Goal: Task Accomplishment & Management: Manage account settings

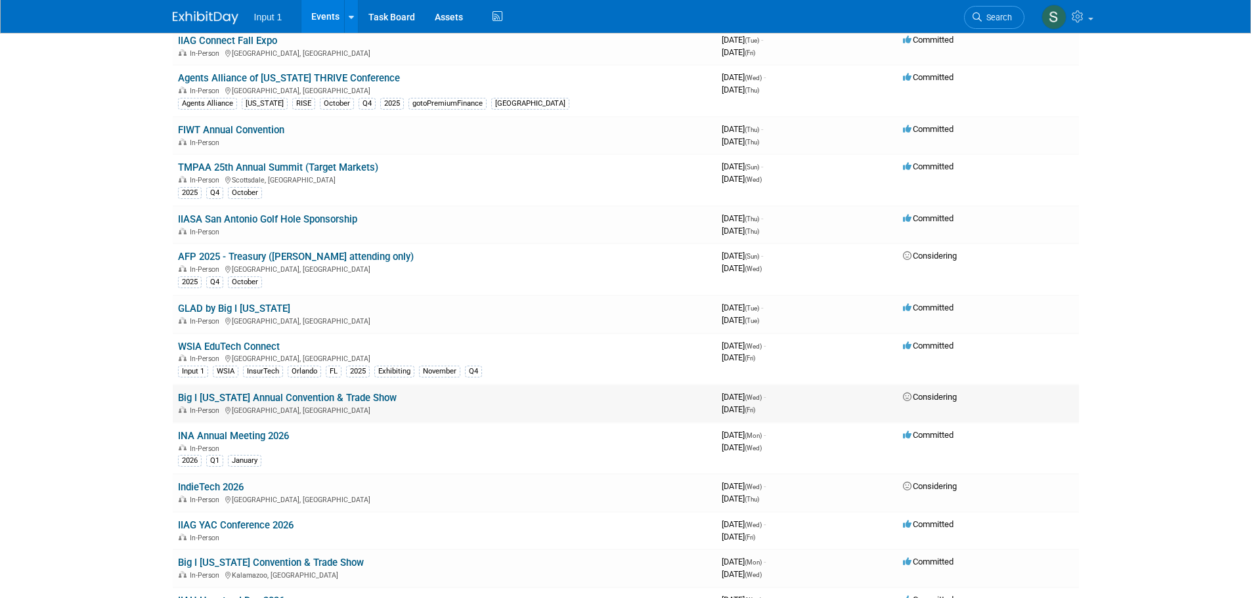
scroll to position [460, 0]
click at [209, 352] on div "In-Person [GEOGRAPHIC_DATA], [GEOGRAPHIC_DATA]" at bounding box center [444, 356] width 533 height 11
click at [213, 345] on link "WSIA EduTech Connect" at bounding box center [229, 346] width 102 height 12
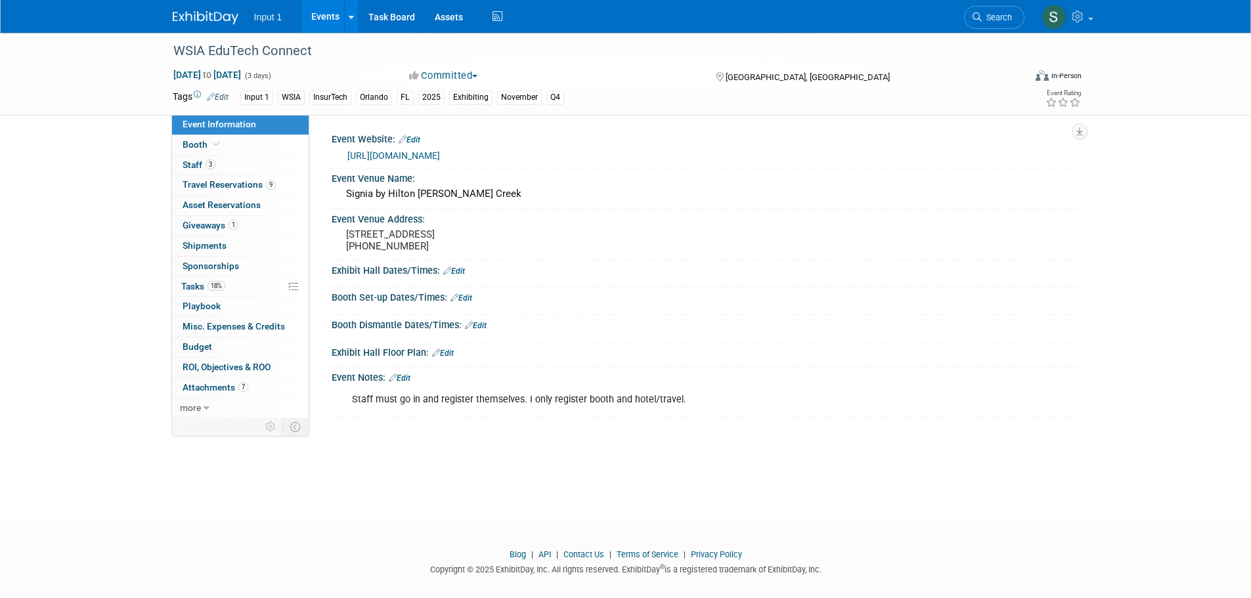
click at [460, 272] on link "Edit" at bounding box center [454, 271] width 22 height 9
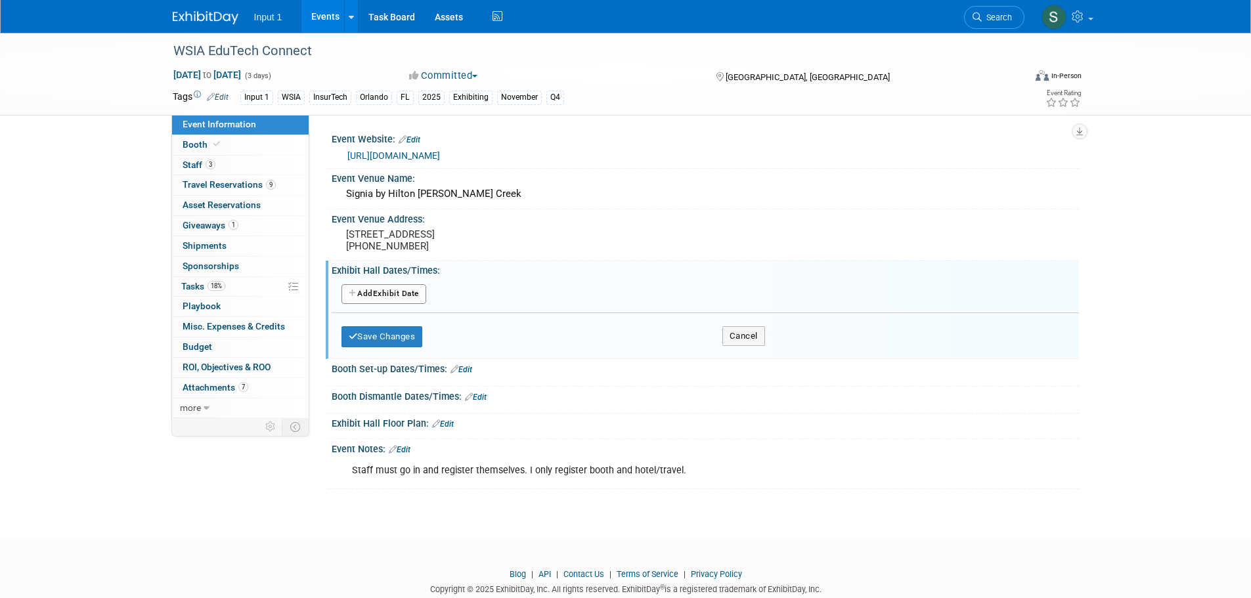
click at [368, 298] on button "Add Another Exhibit Date" at bounding box center [384, 294] width 85 height 20
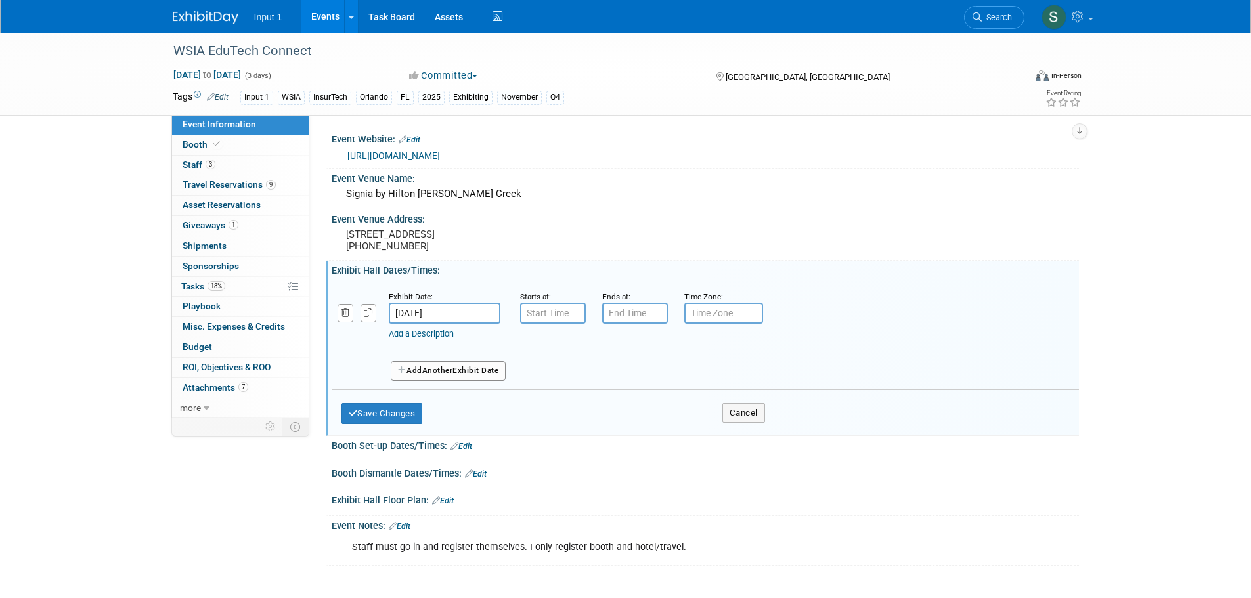
click at [453, 316] on input "Nov 12, 2025" at bounding box center [445, 313] width 112 height 21
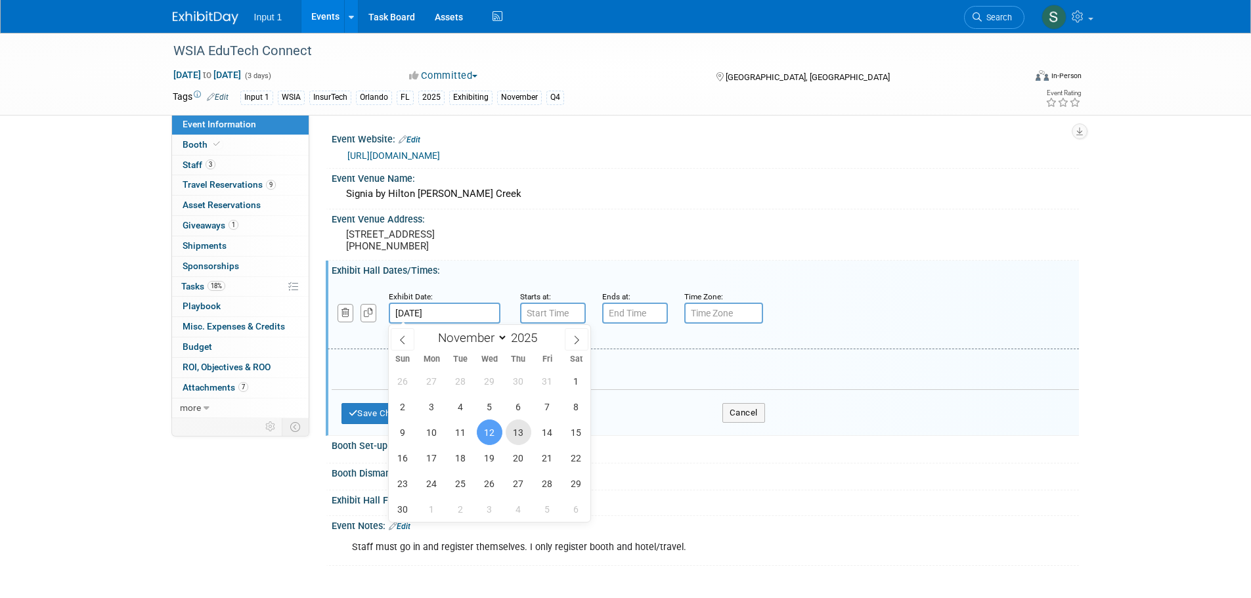
click at [516, 434] on span "13" at bounding box center [519, 433] width 26 height 26
type input "Nov 13, 2025"
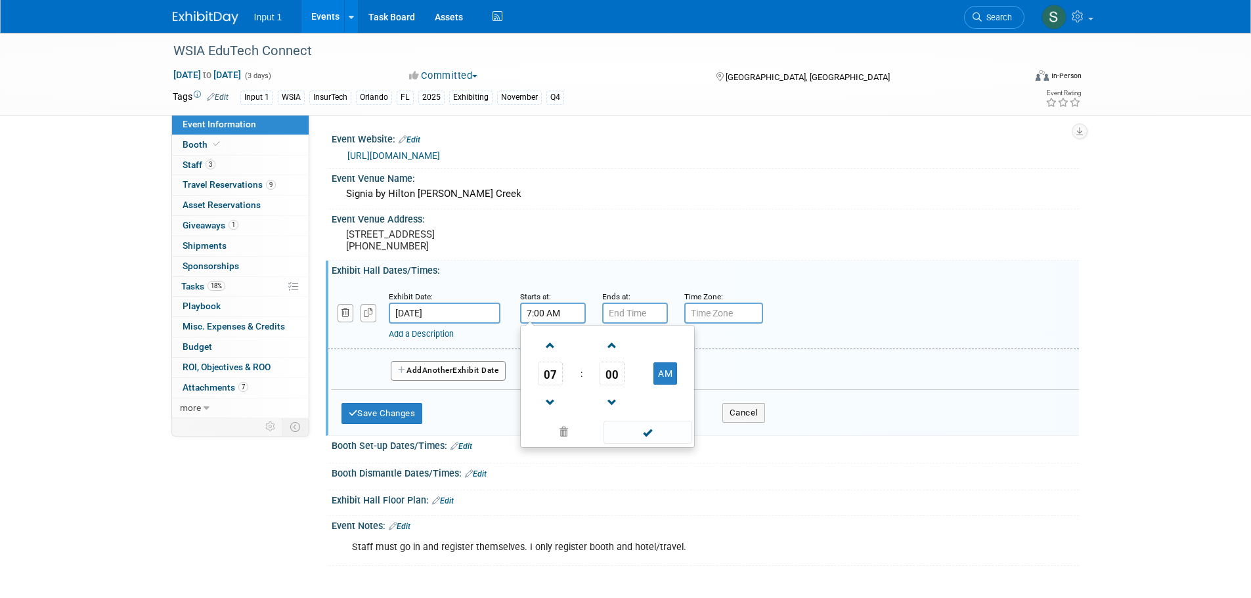
click at [546, 314] on input "7:00 AM" at bounding box center [553, 313] width 66 height 21
click at [549, 350] on span at bounding box center [550, 345] width 23 height 23
type input "9:00 AM"
click at [654, 426] on span at bounding box center [648, 432] width 89 height 23
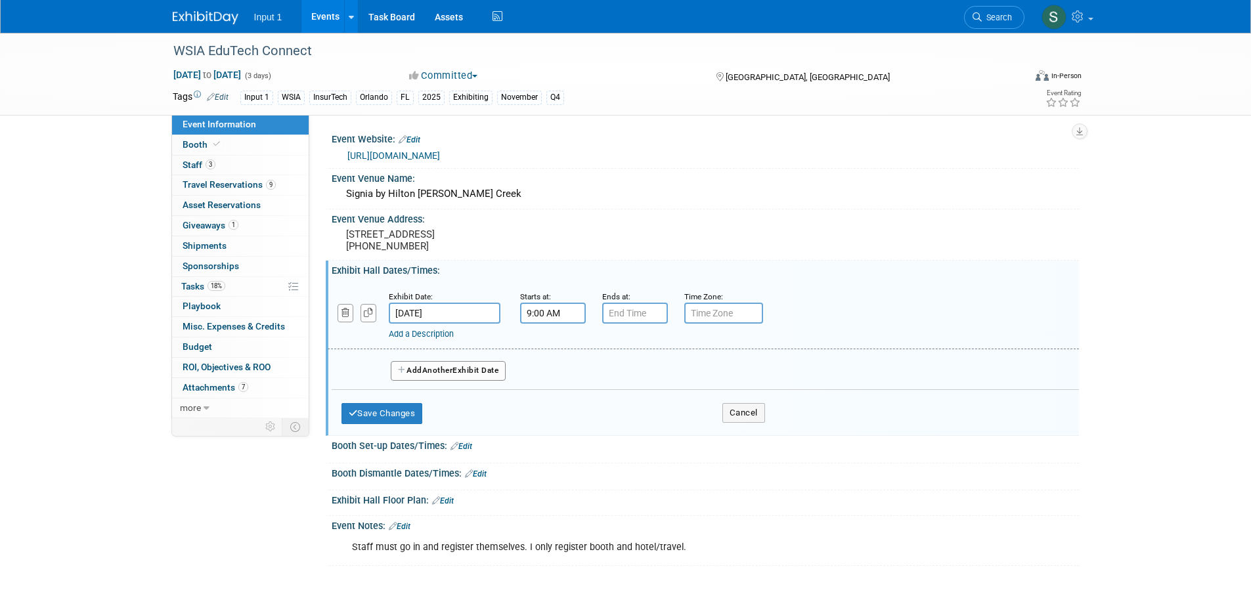
type input "7:00 PM"
click at [639, 318] on input "7:00 PM" at bounding box center [635, 313] width 66 height 21
click at [736, 427] on span at bounding box center [730, 432] width 89 height 23
click at [438, 370] on span "Another" at bounding box center [437, 370] width 31 height 9
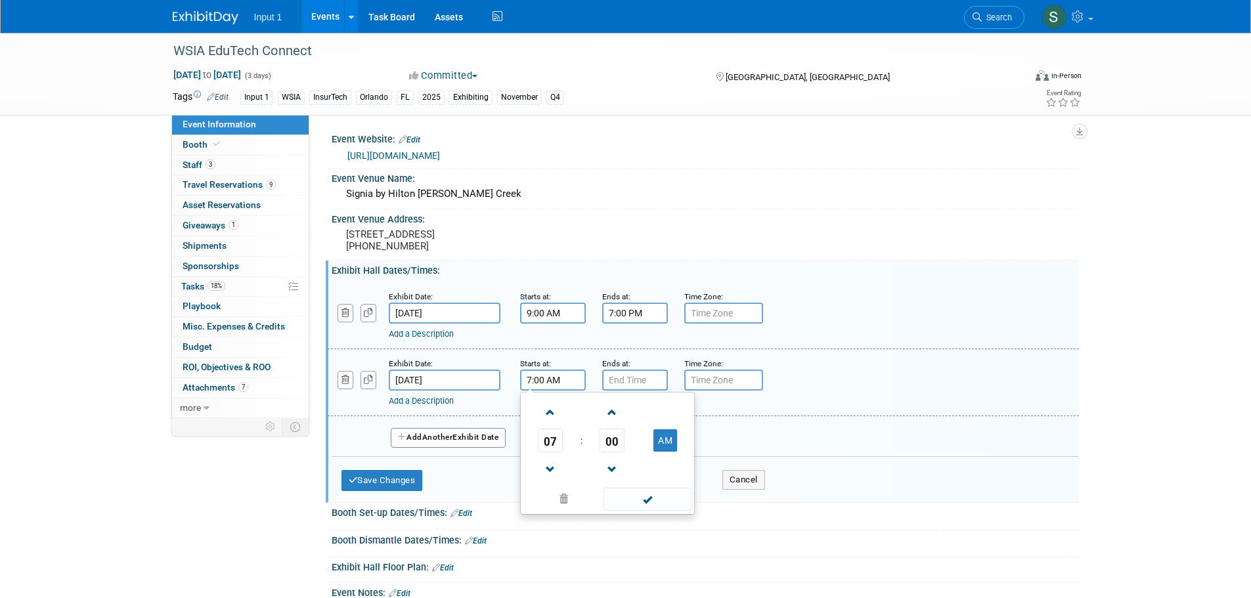
click at [547, 374] on input "7:00 AM" at bounding box center [553, 380] width 66 height 21
click at [550, 418] on span at bounding box center [550, 412] width 23 height 23
type input "9:00 AM"
click at [656, 499] on span at bounding box center [648, 499] width 89 height 23
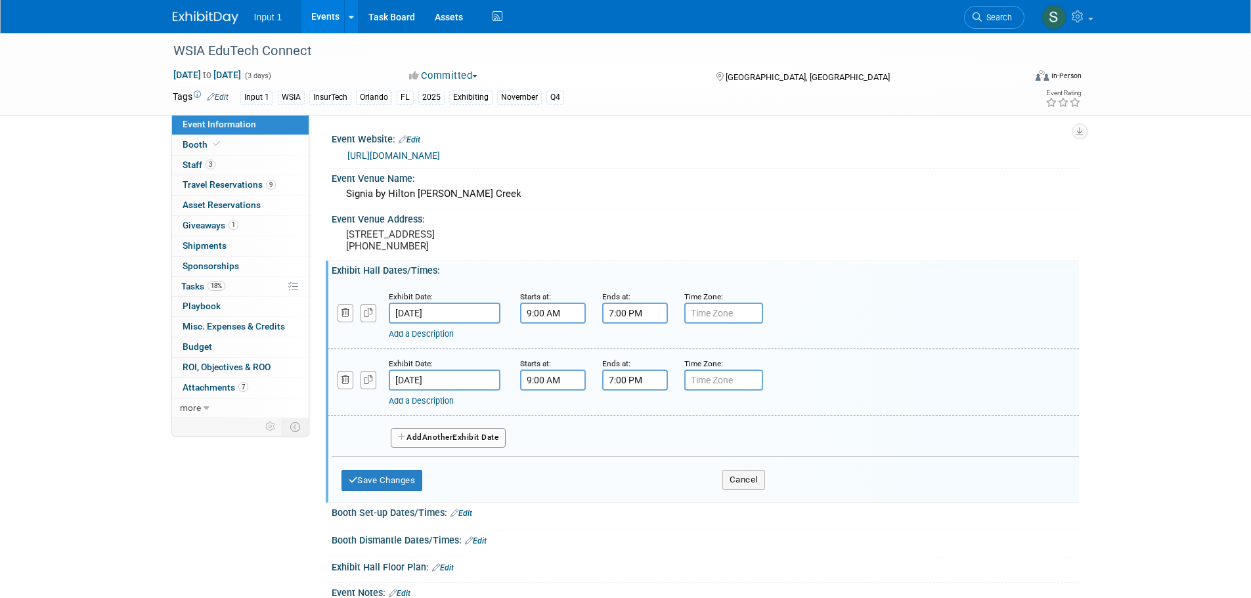
click at [620, 380] on input "7:00 PM" at bounding box center [635, 380] width 66 height 21
click at [629, 471] on span at bounding box center [632, 470] width 23 height 23
type input "5:00 PM"
click at [729, 502] on span at bounding box center [730, 499] width 89 height 23
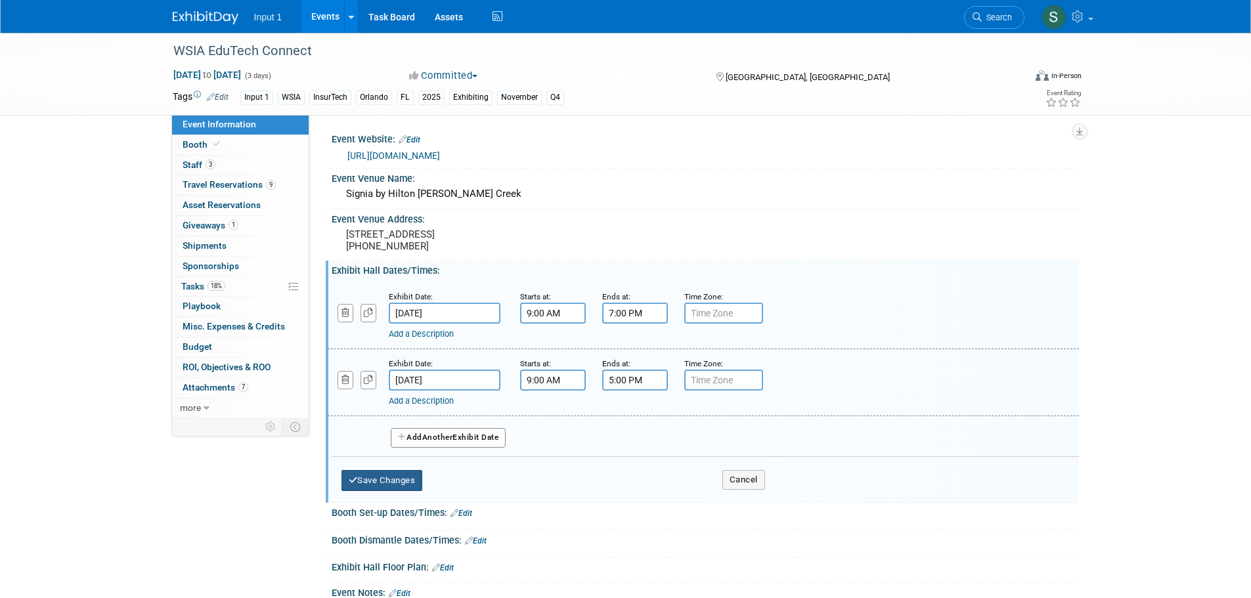
click at [385, 478] on button "Save Changes" at bounding box center [382, 480] width 81 height 21
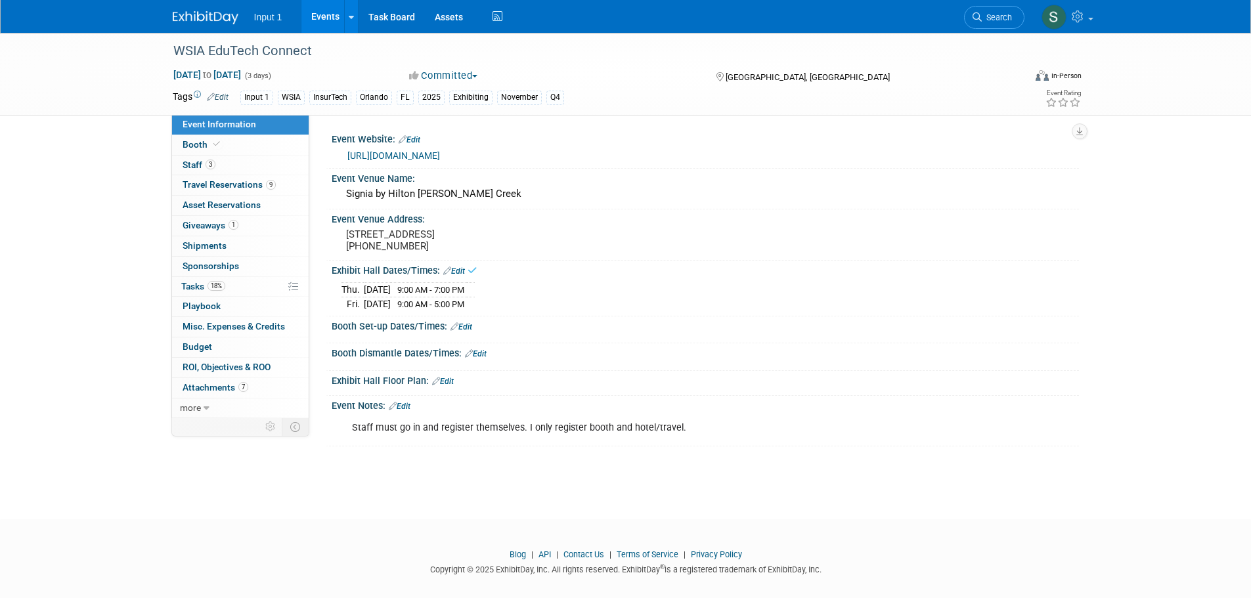
click at [470, 326] on link "Edit" at bounding box center [462, 327] width 22 height 9
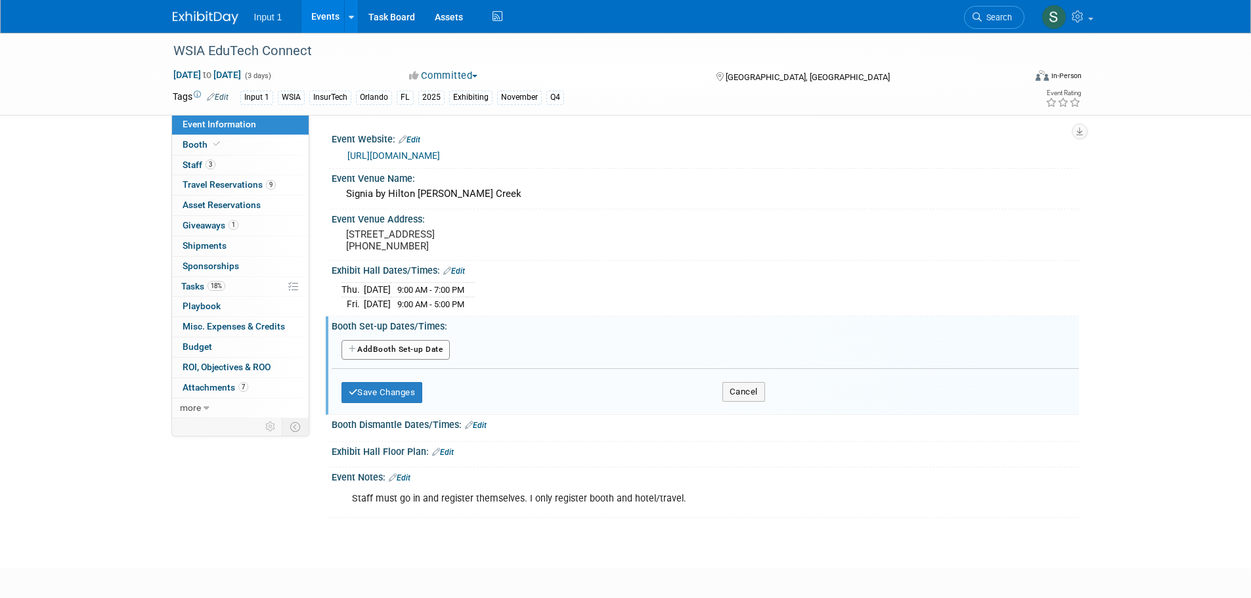
click at [389, 349] on button "Add Another Booth Set-up Date" at bounding box center [396, 350] width 109 height 20
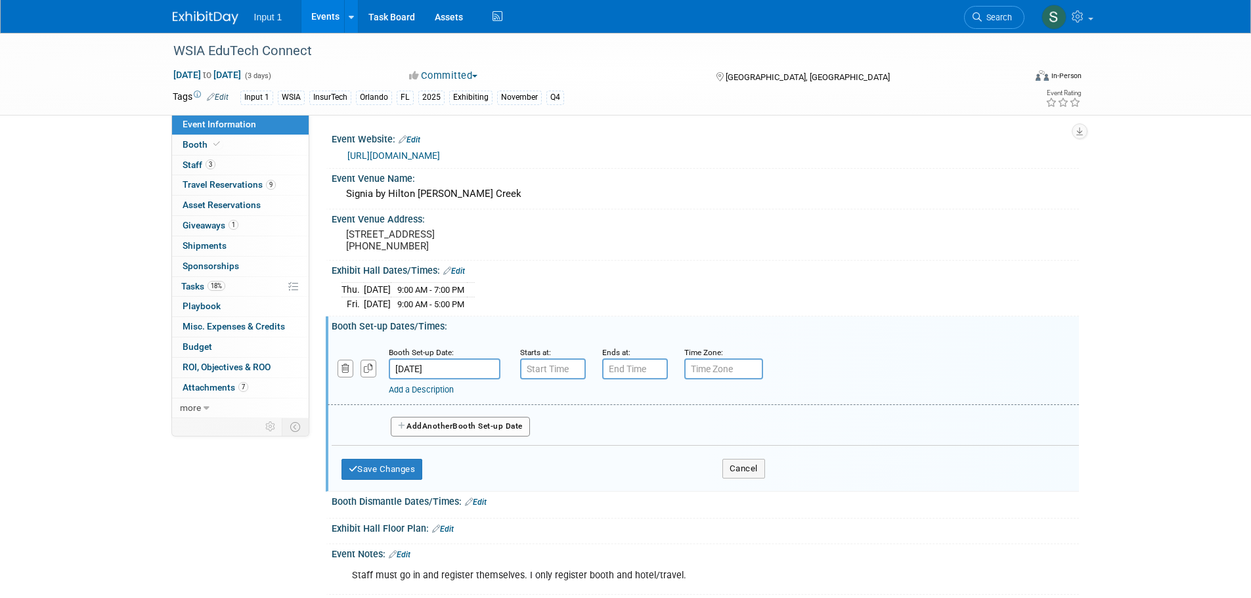
click at [446, 369] on input "Nov 12, 2025" at bounding box center [445, 369] width 112 height 21
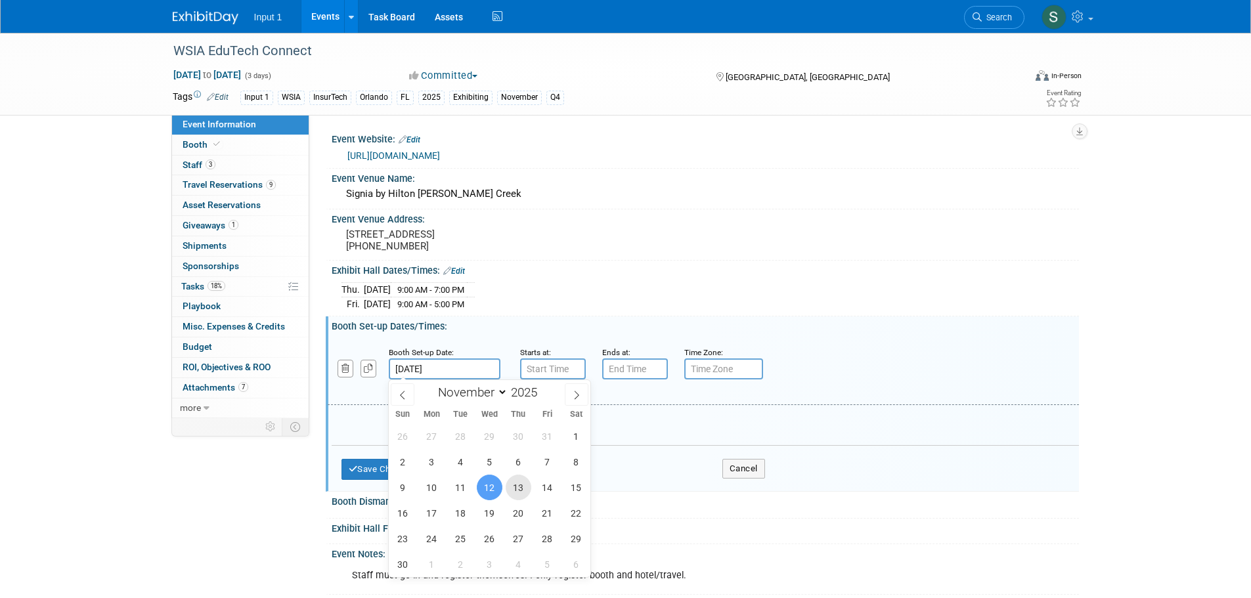
click at [515, 487] on span "13" at bounding box center [519, 488] width 26 height 26
type input "Nov 13, 2025"
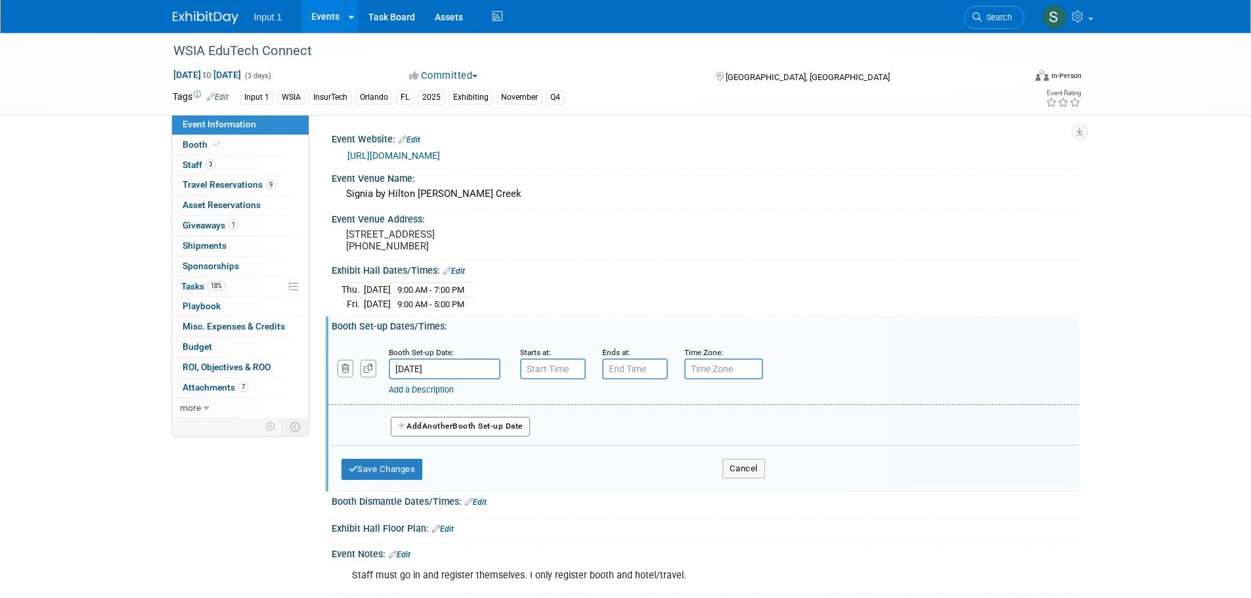
type input "7:00 AM"
click at [552, 374] on input "7:00 AM" at bounding box center [553, 369] width 66 height 21
click at [648, 485] on span at bounding box center [648, 488] width 89 height 23
click at [632, 371] on input "7:00 PM" at bounding box center [635, 369] width 66 height 21
click at [631, 403] on span at bounding box center [632, 401] width 23 height 23
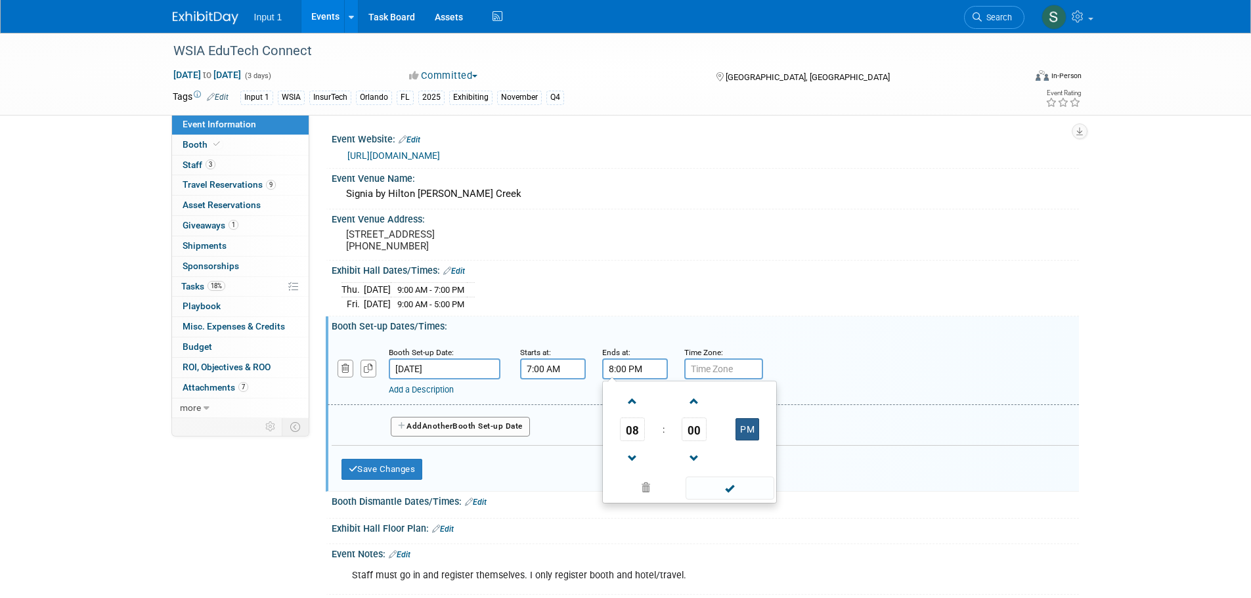
click at [745, 431] on button "PM" at bounding box center [748, 429] width 24 height 22
type input "8:00 AM"
click at [727, 489] on span at bounding box center [730, 488] width 89 height 23
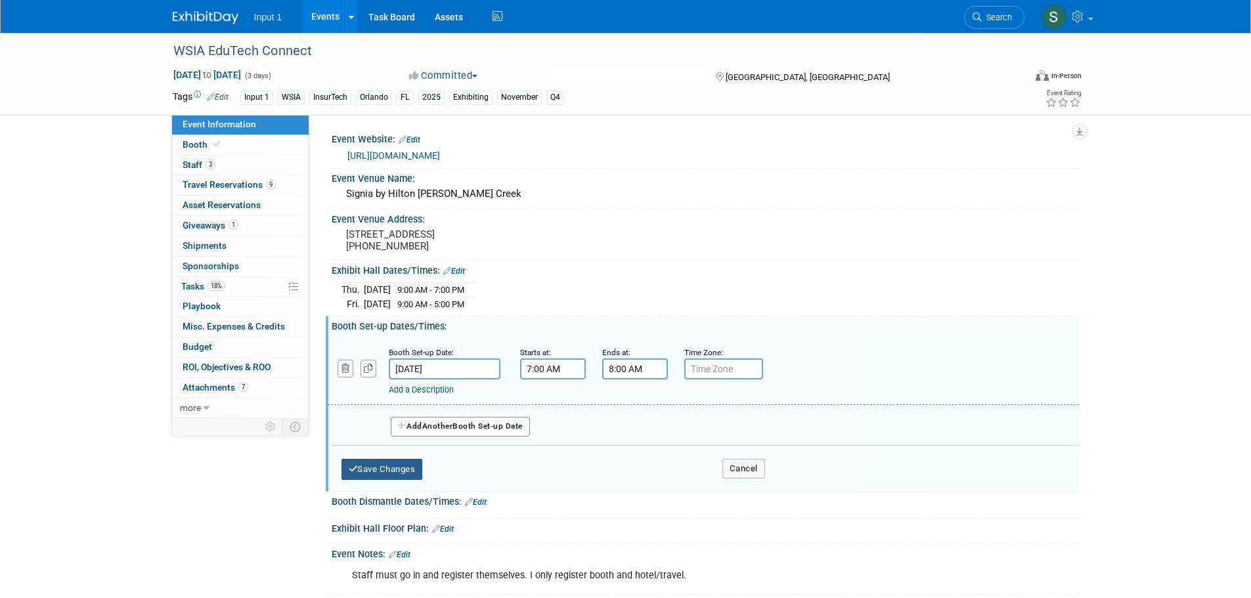
click at [376, 473] on button "Save Changes" at bounding box center [382, 469] width 81 height 21
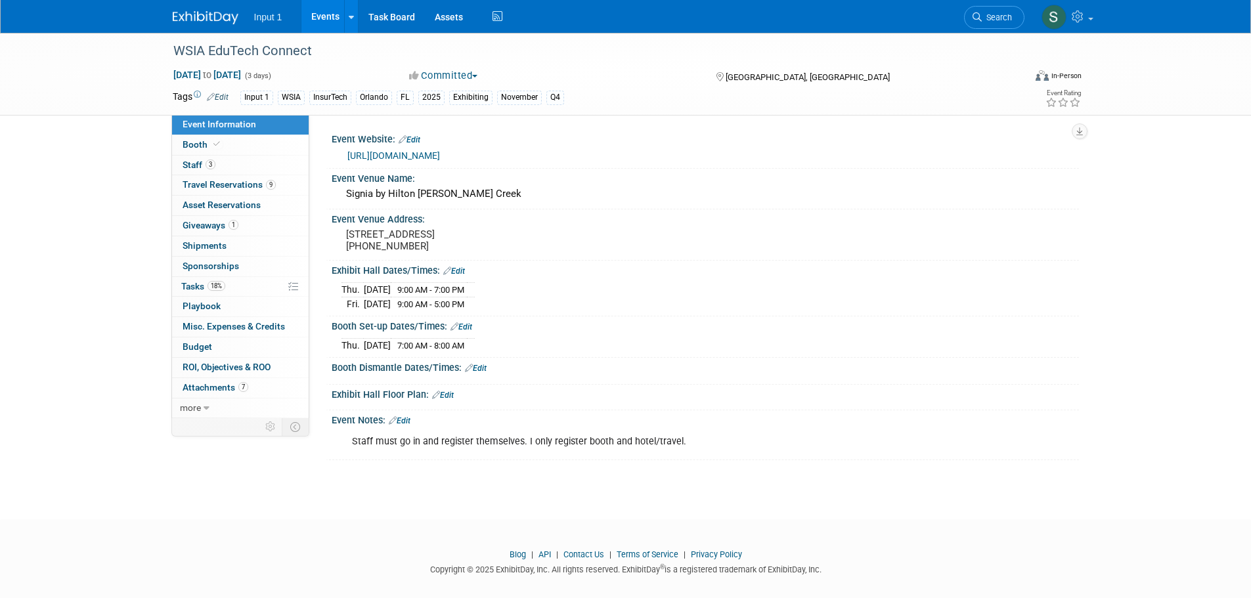
click at [483, 369] on link "Edit" at bounding box center [476, 368] width 22 height 9
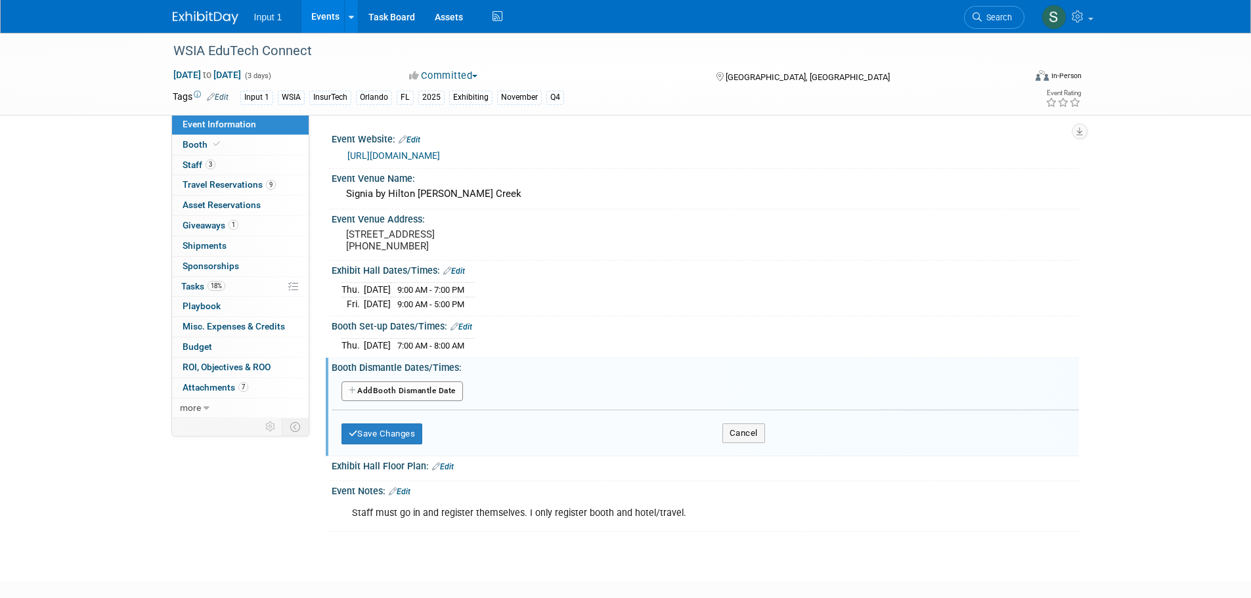
click at [426, 391] on button "Add Another Booth Dismantle Date" at bounding box center [403, 392] width 122 height 20
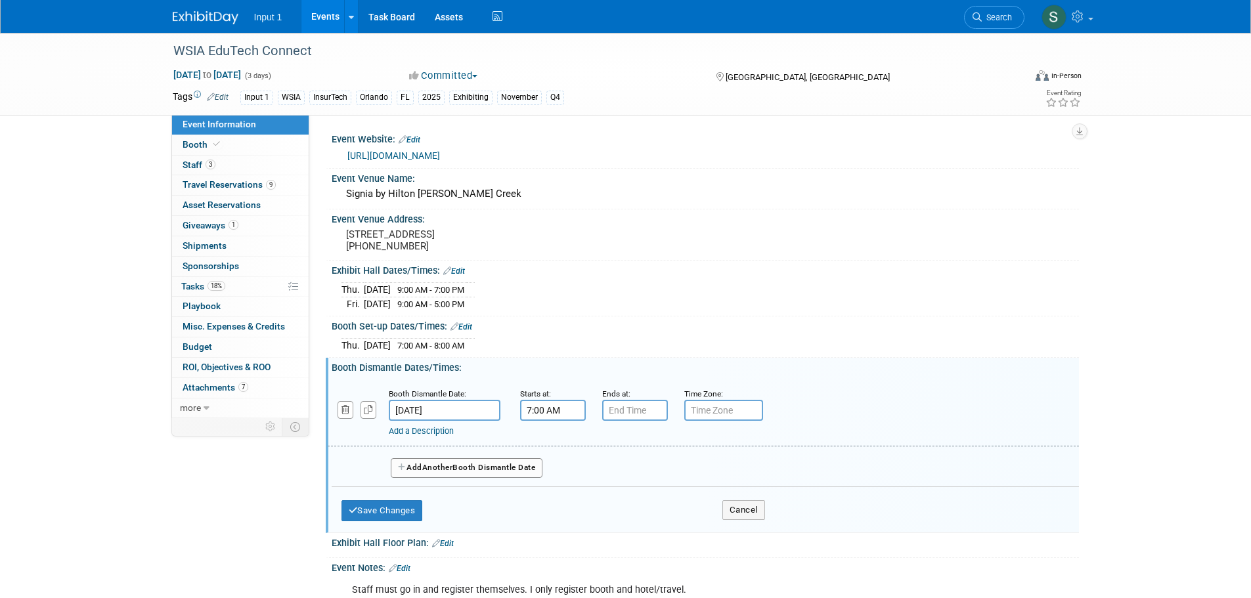
click at [552, 411] on input "7:00 AM" at bounding box center [553, 410] width 66 height 21
click at [555, 442] on span at bounding box center [550, 443] width 23 height 23
click at [558, 491] on span at bounding box center [550, 500] width 23 height 23
click at [557, 496] on span at bounding box center [550, 500] width 23 height 23
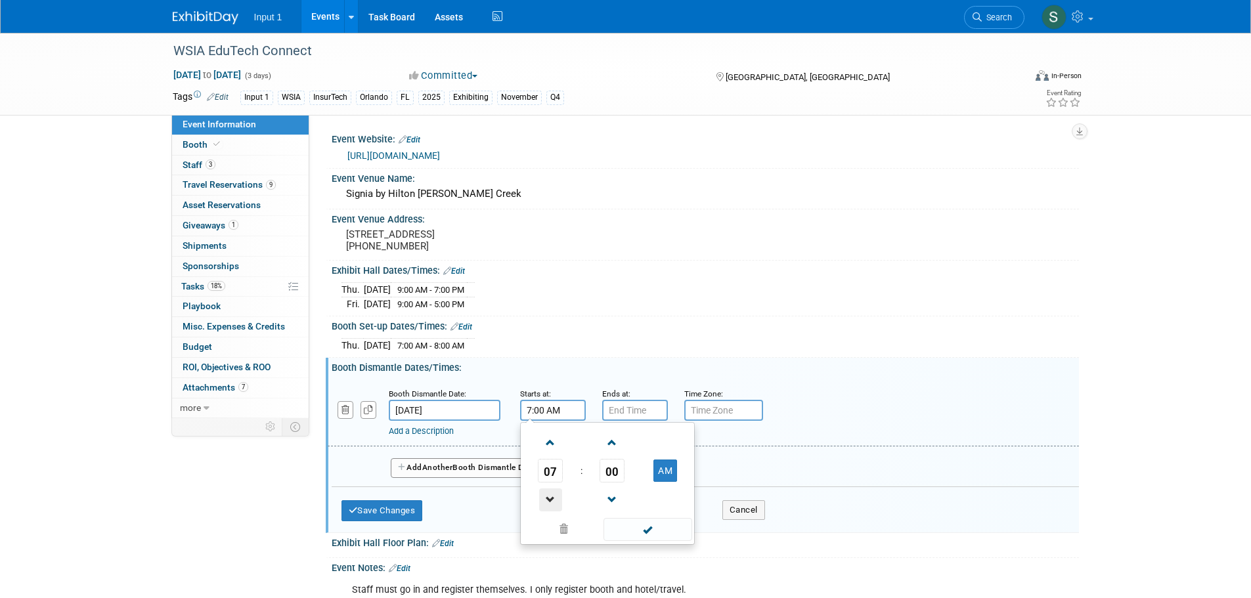
click at [557, 496] on span at bounding box center [550, 500] width 23 height 23
click at [662, 472] on button "AM" at bounding box center [666, 471] width 24 height 22
type input "5:00 PM"
click at [653, 533] on span at bounding box center [648, 529] width 89 height 23
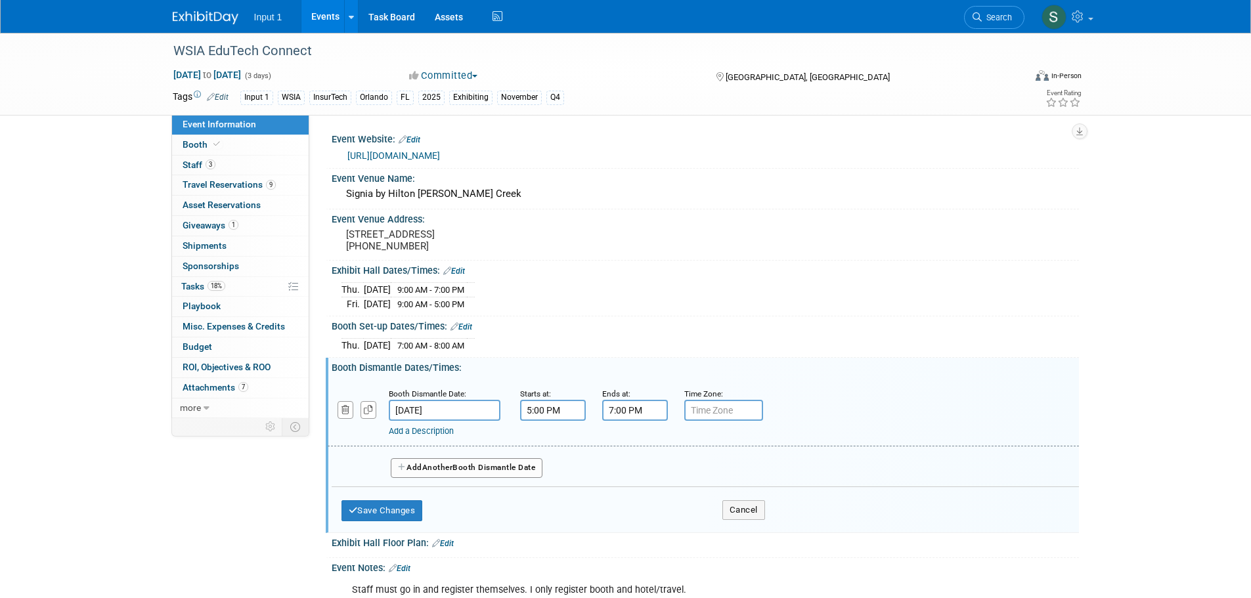
click at [625, 401] on input "7:00 PM" at bounding box center [635, 410] width 66 height 21
click at [629, 432] on span at bounding box center [632, 443] width 23 height 23
click at [631, 432] on span at bounding box center [632, 443] width 23 height 23
click at [637, 493] on span at bounding box center [632, 500] width 23 height 23
type input "8:00 PM"
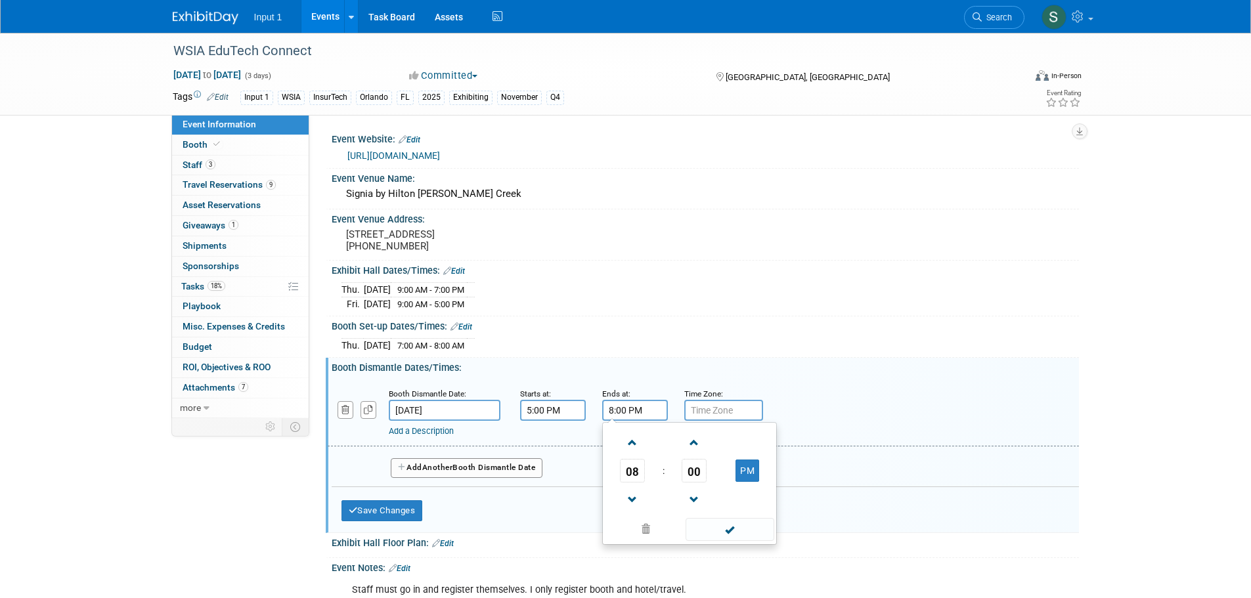
click at [713, 529] on span at bounding box center [730, 529] width 89 height 23
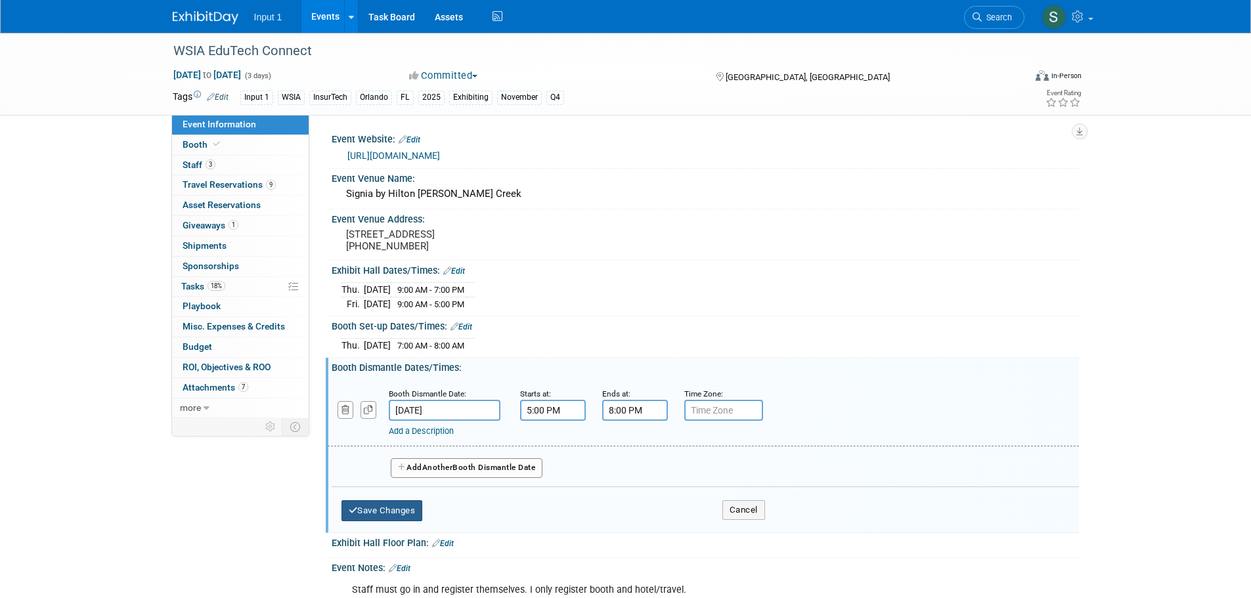
click at [390, 505] on button "Save Changes" at bounding box center [382, 511] width 81 height 21
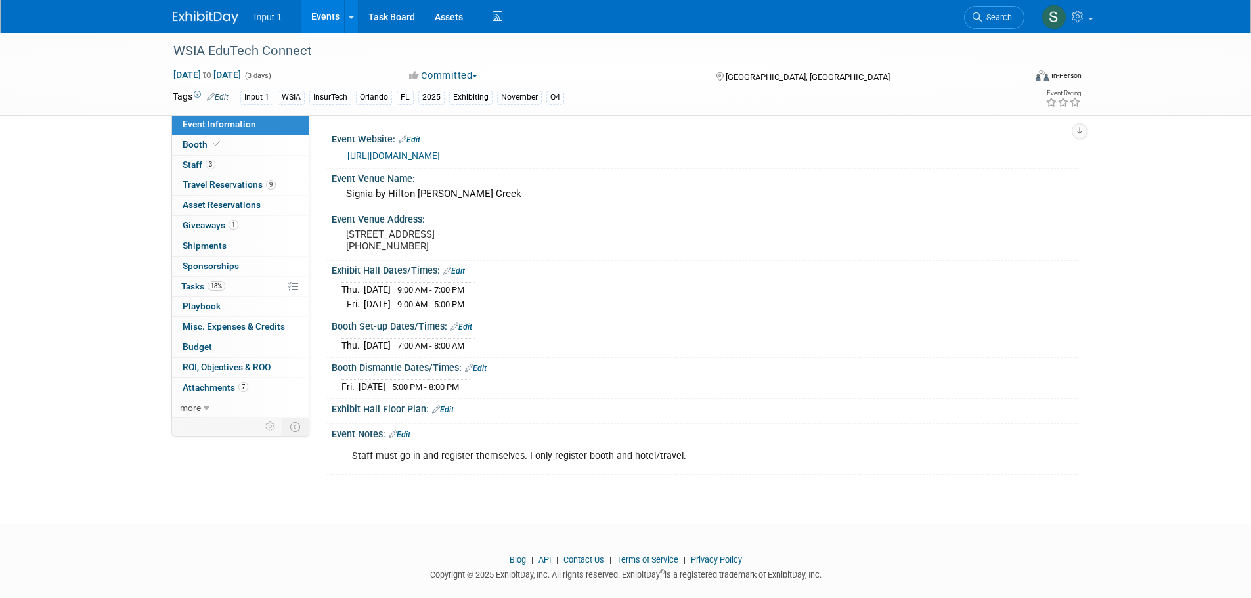
scroll to position [16, 0]
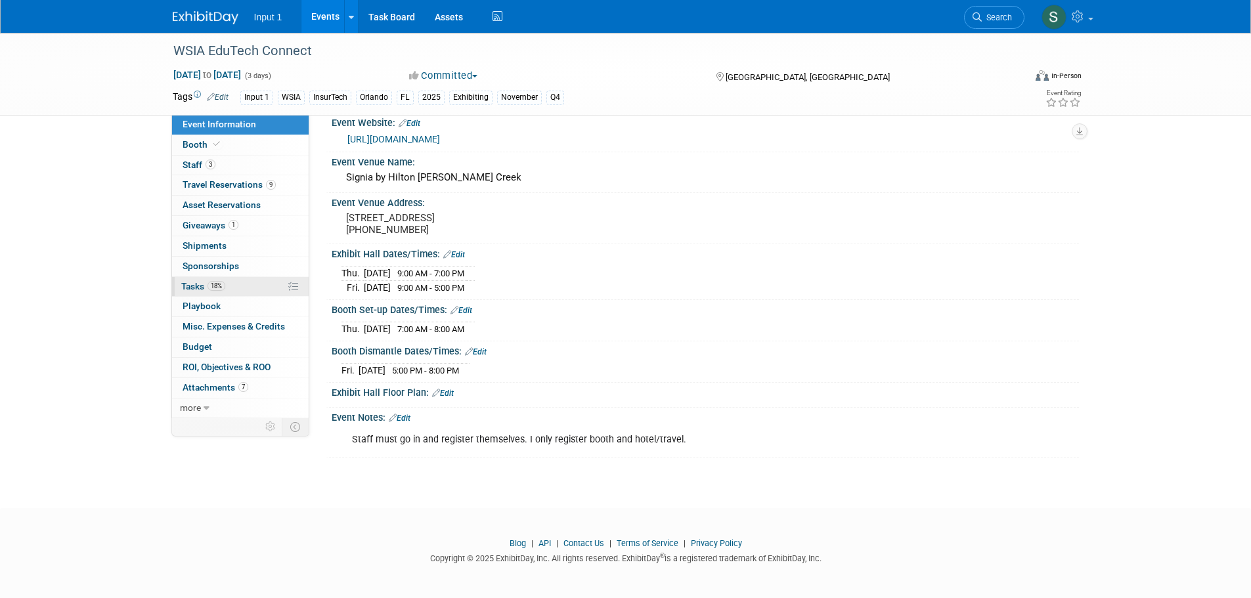
click at [191, 282] on span "Tasks 18%" at bounding box center [203, 286] width 44 height 11
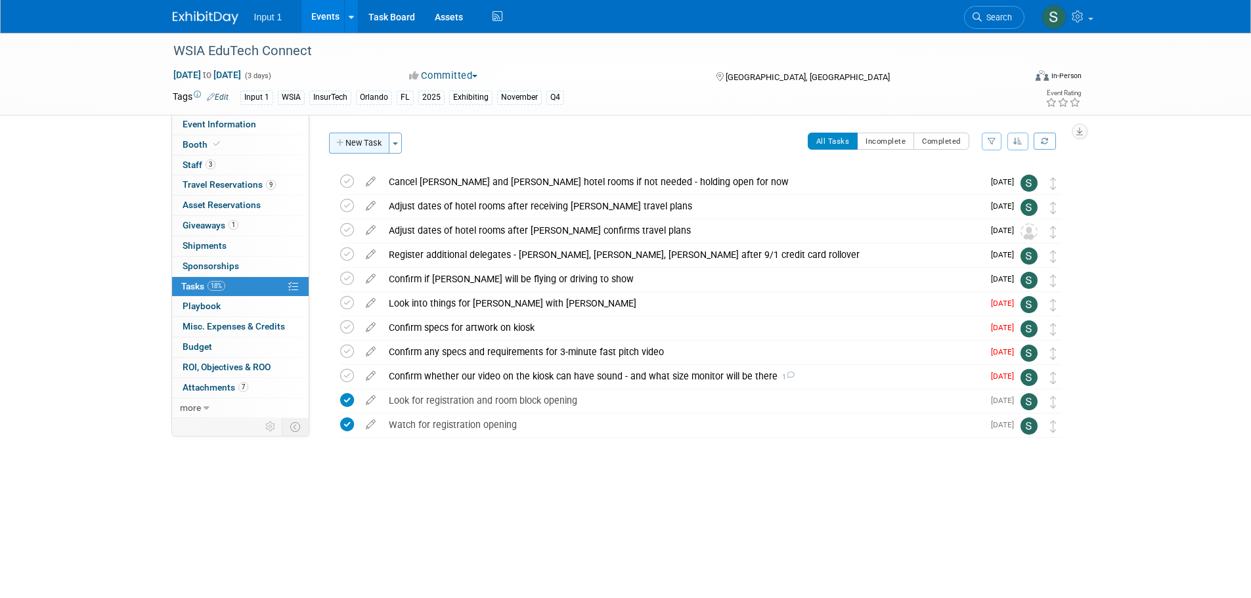
click at [367, 149] on button "New Task" at bounding box center [359, 143] width 60 height 21
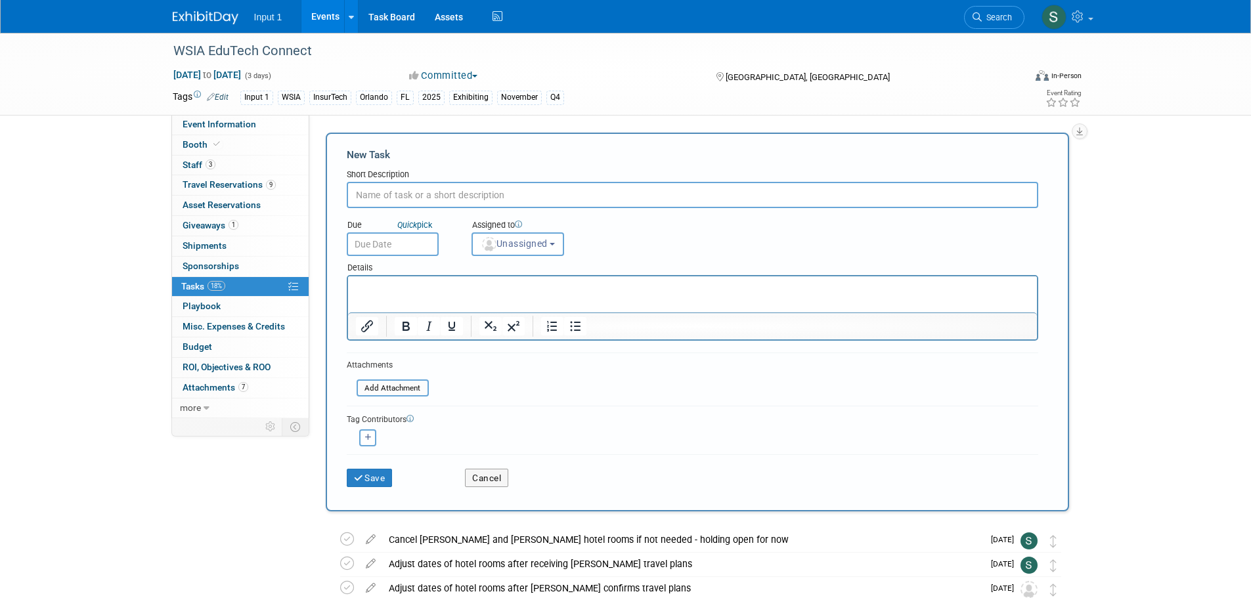
click at [428, 198] on input "text" at bounding box center [693, 195] width 692 height 26
click at [394, 252] on input "text" at bounding box center [393, 245] width 92 height 24
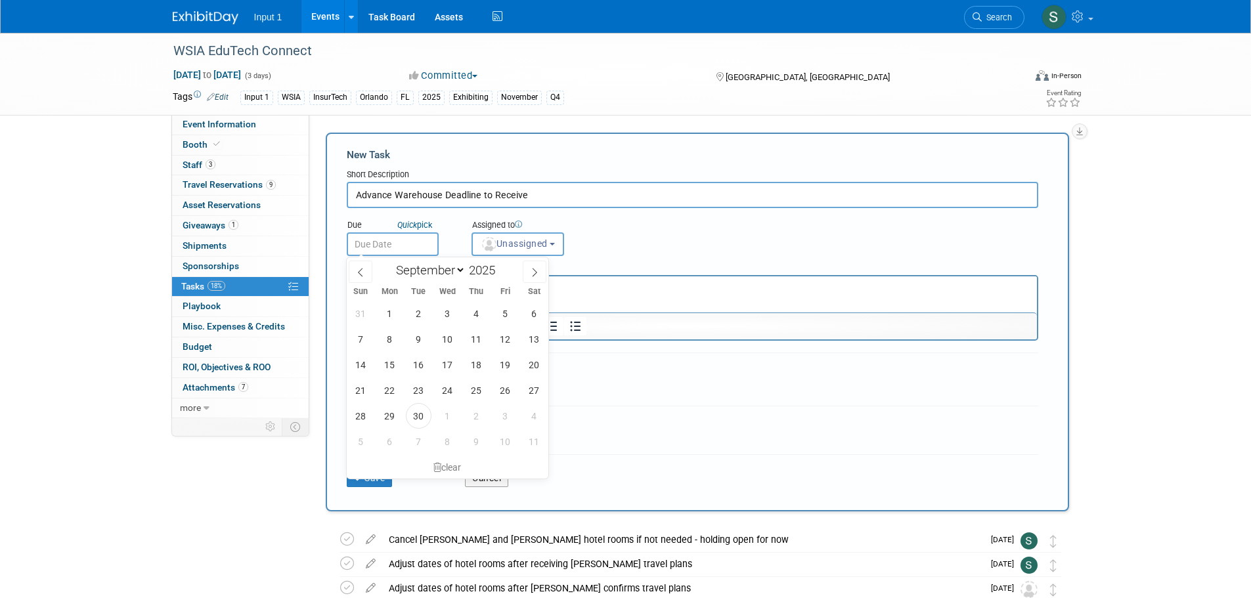
click at [540, 194] on input "Advance Warehouse Deadline to Receive" at bounding box center [693, 195] width 692 height 26
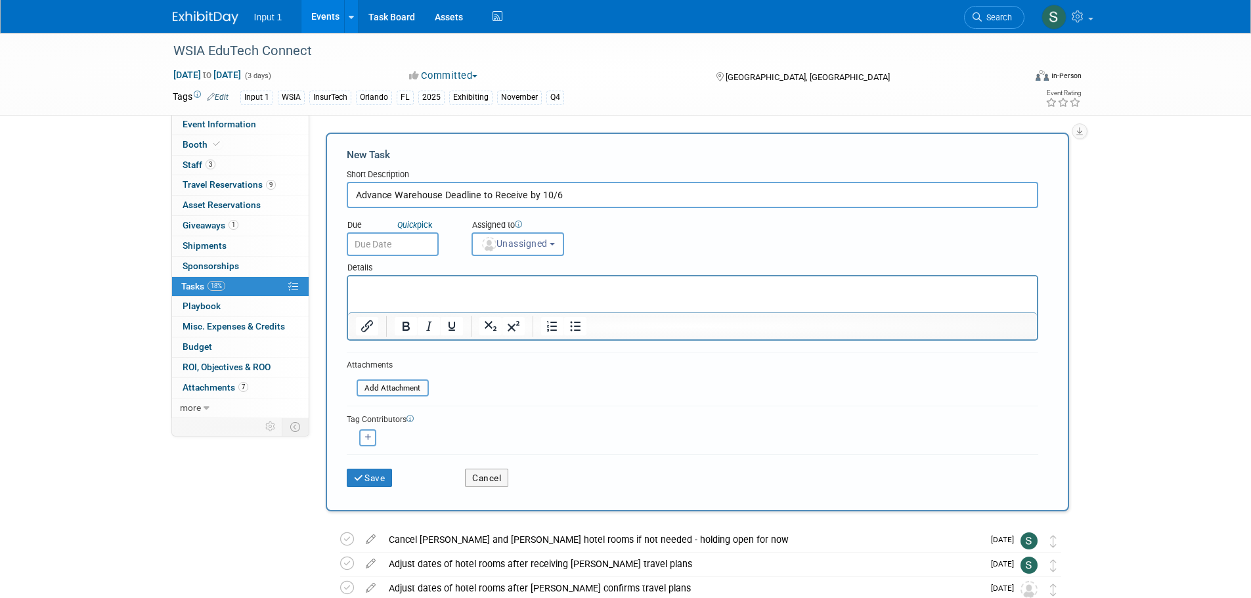
click at [356, 195] on input "Advance Warehouse Deadline to Receive by 10/6" at bounding box center [693, 195] width 692 height 26
click at [684, 235] on div "Due Quick pick Assigned to <img src="https://www.exhibitday.com/Images/Unassign…" at bounding box center [692, 232] width 711 height 48
click at [403, 242] on input "text" at bounding box center [393, 245] width 92 height 24
click at [629, 199] on input "Ship Advance Warehouse Deadline to Receive by 10/6" at bounding box center [693, 195] width 692 height 26
drag, startPoint x: 629, startPoint y: 199, endPoint x: 568, endPoint y: 196, distance: 61.1
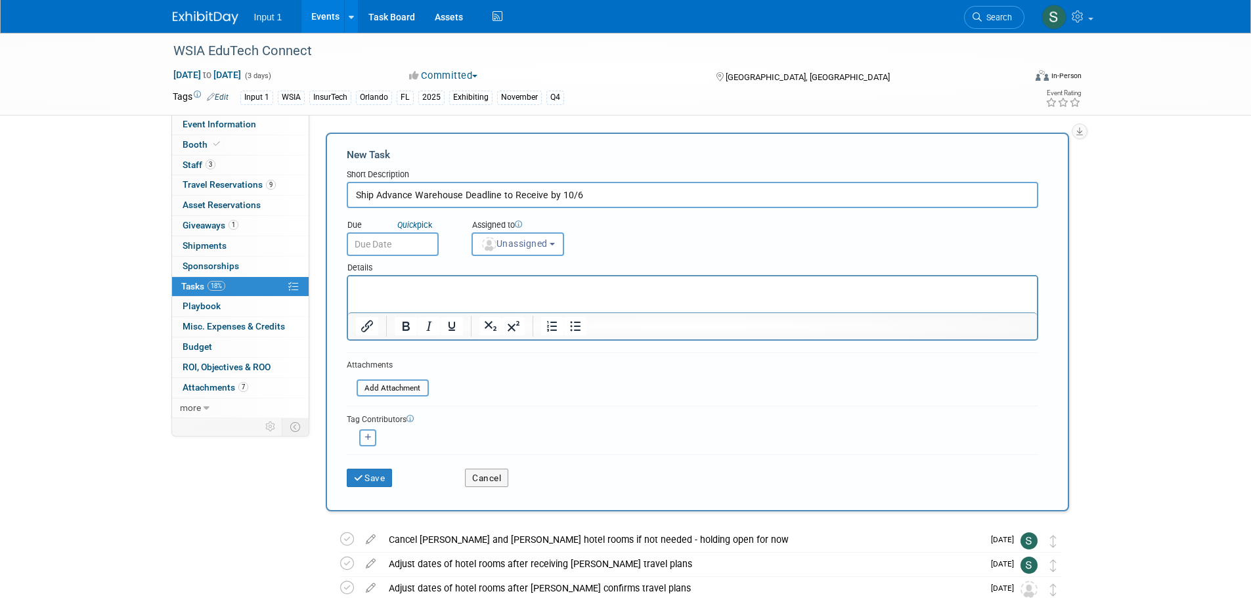
click at [562, 194] on input "Ship Advance Warehouse Deadline to Receive by 10/6" at bounding box center [693, 195] width 692 height 26
type input "Ship Advance Warehouse Deadline to Receive by 11/11"
click at [347, 469] on button "Save" at bounding box center [370, 478] width 46 height 18
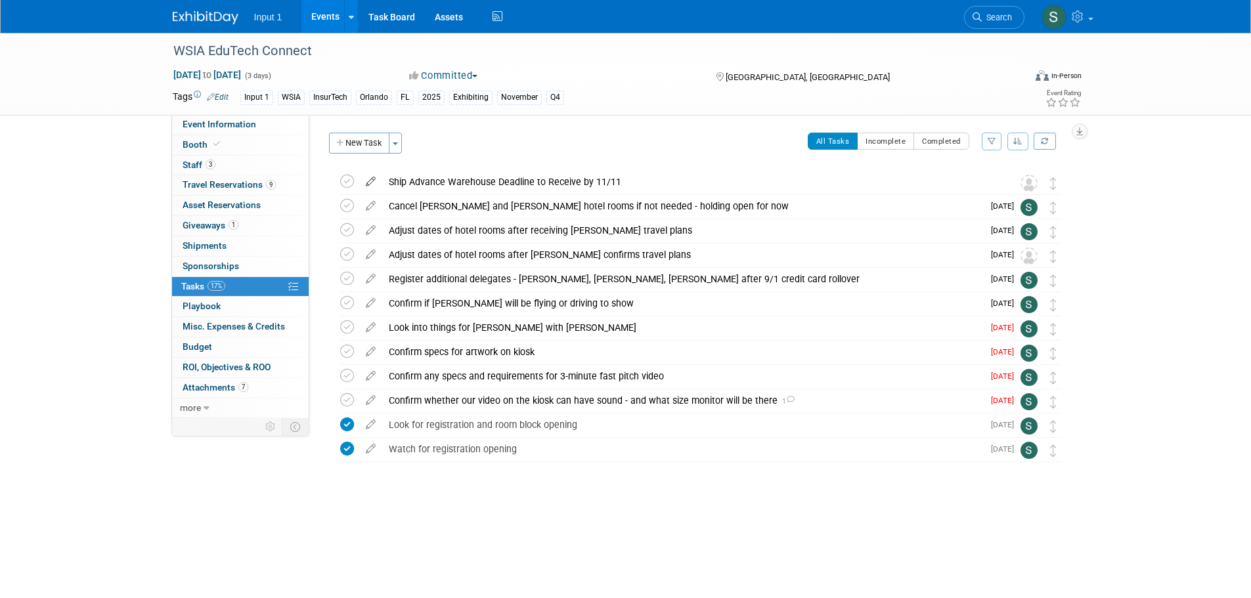
click at [371, 177] on icon at bounding box center [370, 179] width 23 height 16
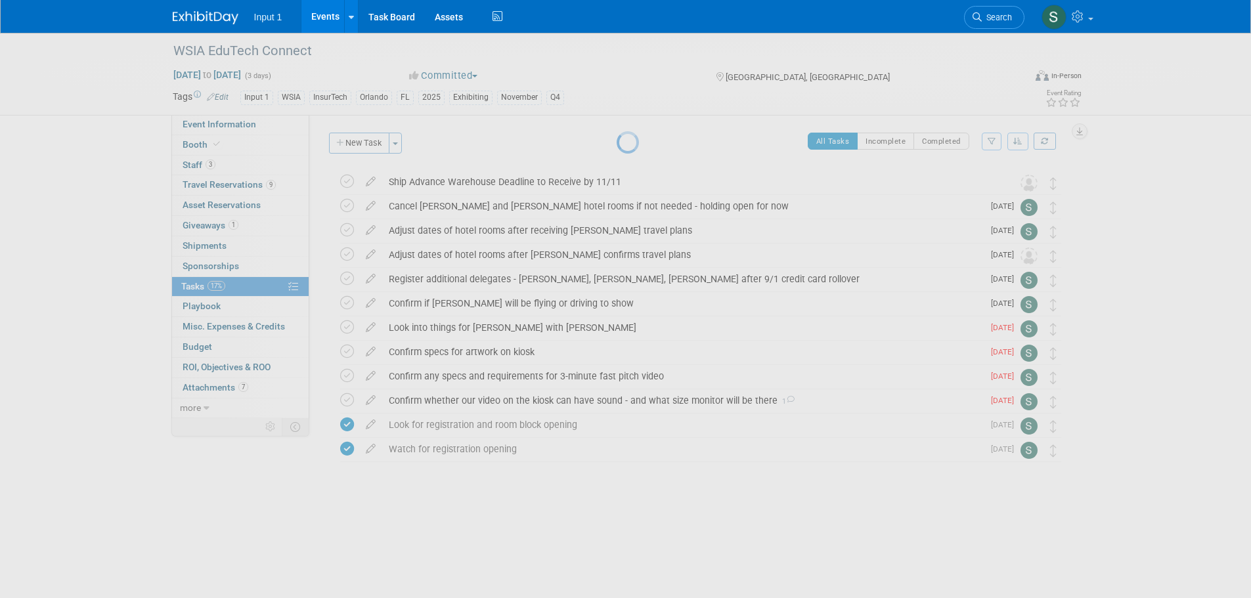
select select "8"
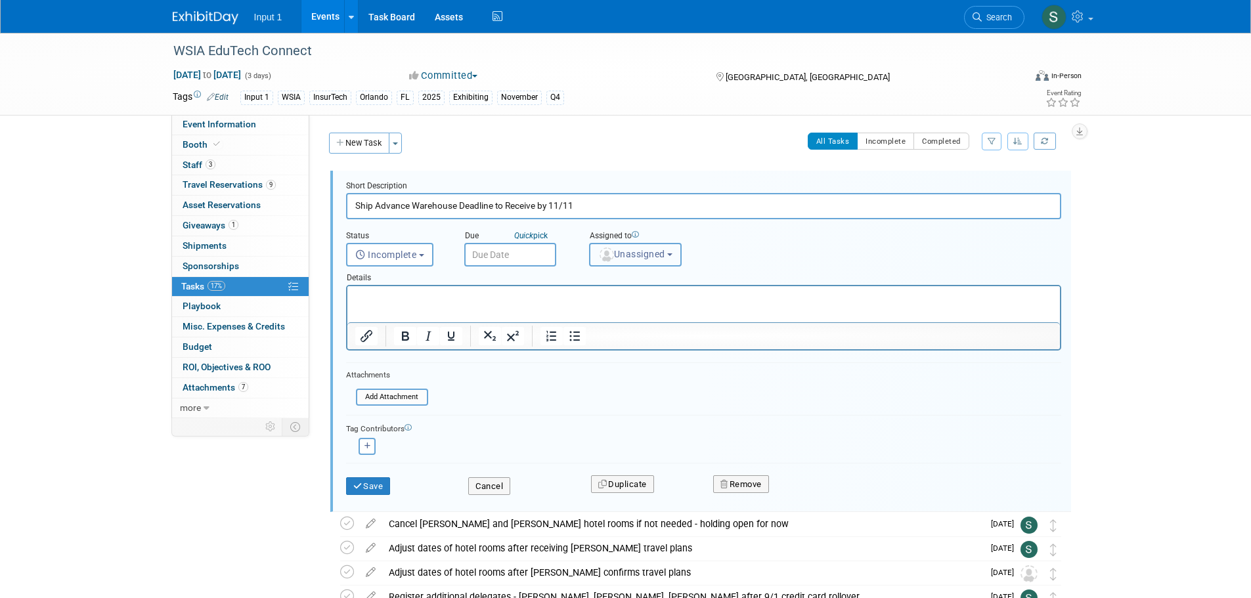
click at [673, 254] on b "button" at bounding box center [669, 255] width 5 height 3
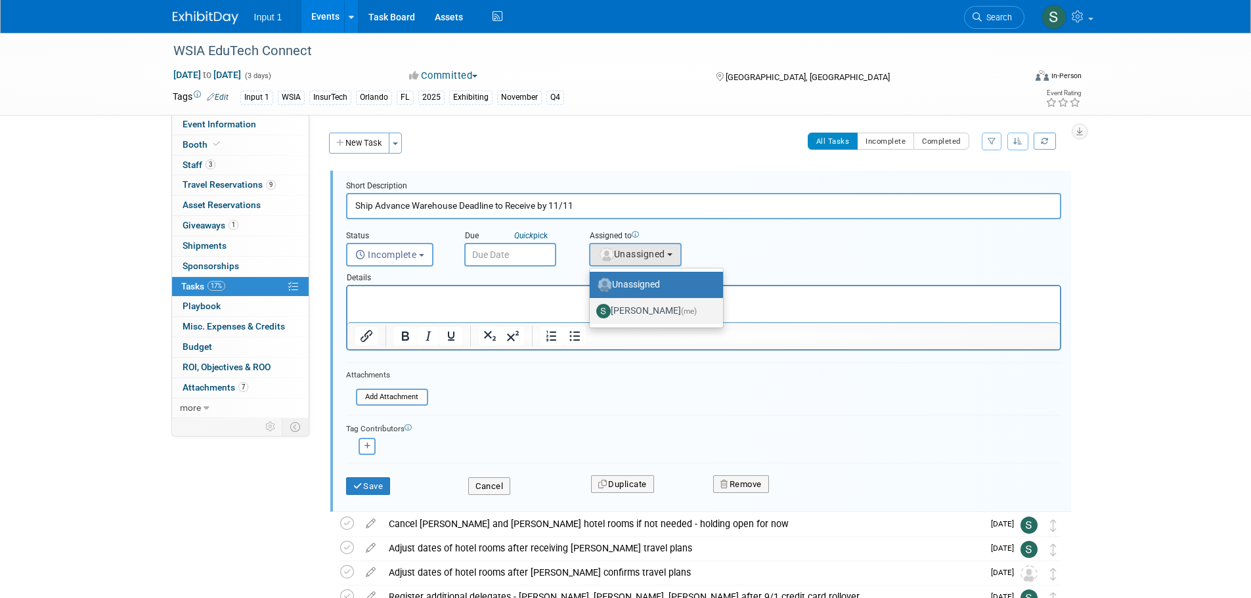
drag, startPoint x: 663, startPoint y: 317, endPoint x: 254, endPoint y: 4, distance: 515.0
click at [663, 317] on label "Susan Stout (me)" at bounding box center [653, 311] width 114 height 21
click at [592, 314] on input "Susan Stout (me)" at bounding box center [587, 309] width 9 height 9
select select "7b485153-a8c5-4bc0-a404-8d0521ee698e"
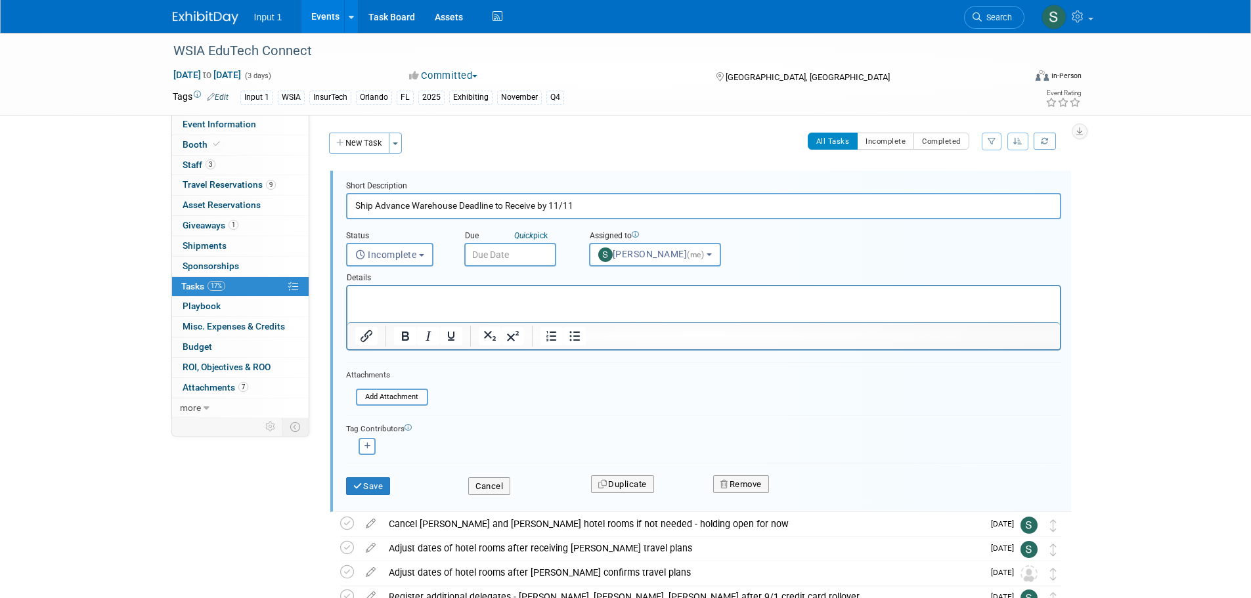
click at [516, 258] on input "text" at bounding box center [510, 255] width 92 height 24
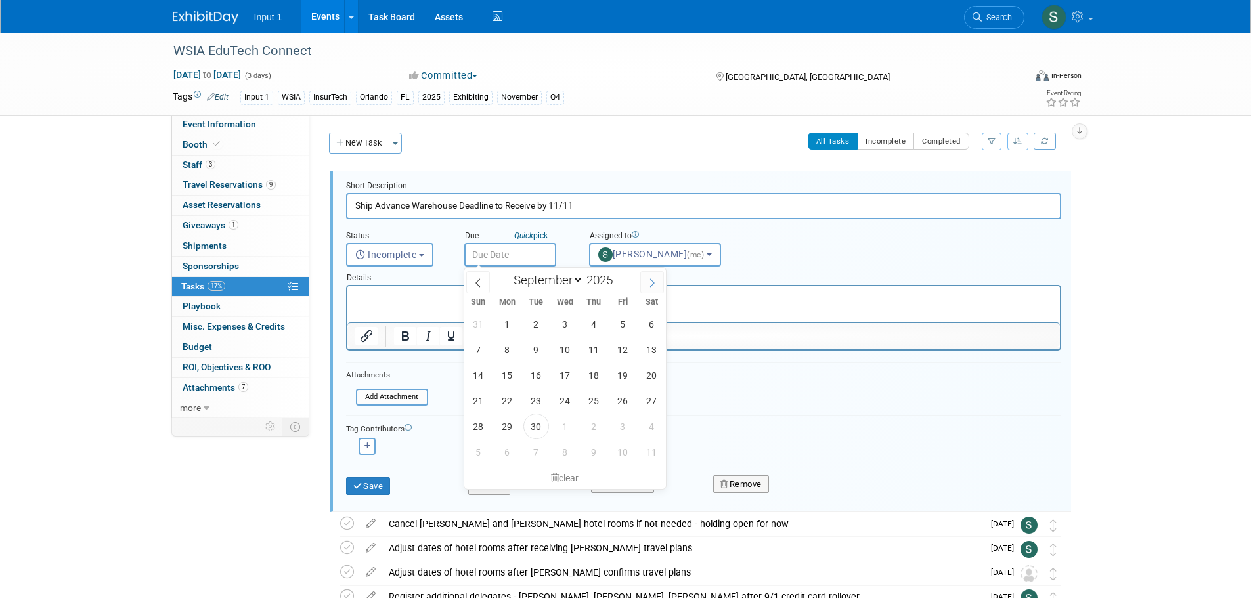
click at [652, 282] on icon at bounding box center [652, 283] width 9 height 9
click at [652, 286] on icon at bounding box center [652, 283] width 9 height 9
select select "10"
click at [506, 353] on span "3" at bounding box center [508, 350] width 26 height 26
type input "Nov 3, 2025"
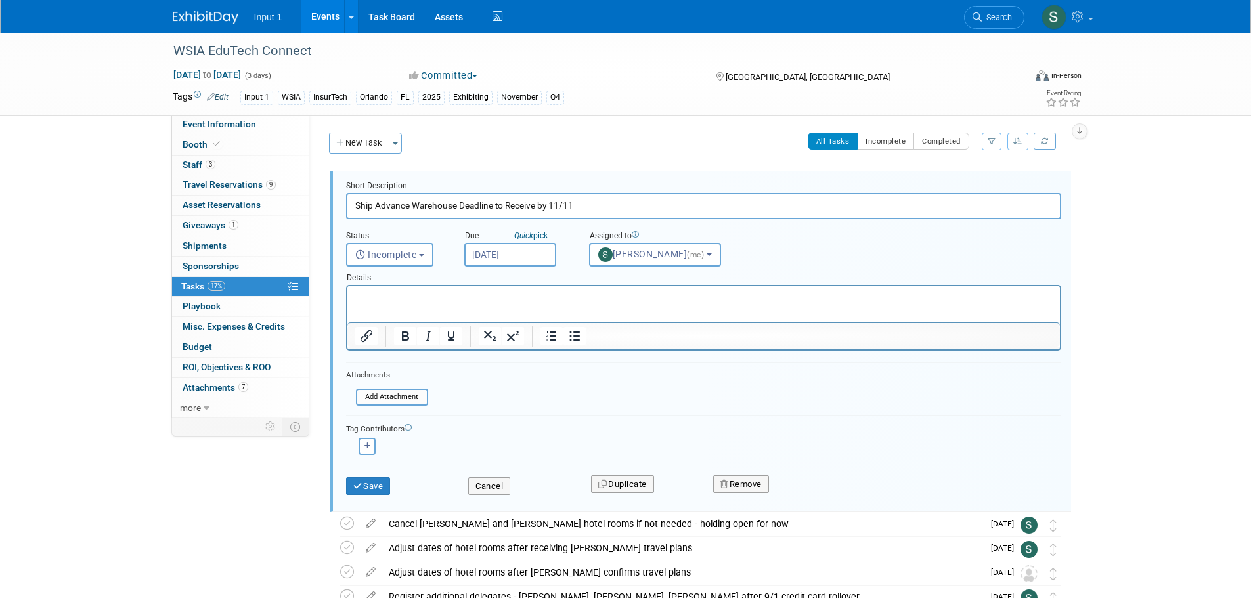
click at [1162, 301] on div "WSIA EduTech Connect Nov 12, 2025 to Nov 14, 2025 (3 days) Nov 12, 2025 to Nov …" at bounding box center [625, 447] width 1251 height 828
click at [368, 487] on button "Save" at bounding box center [368, 487] width 45 height 18
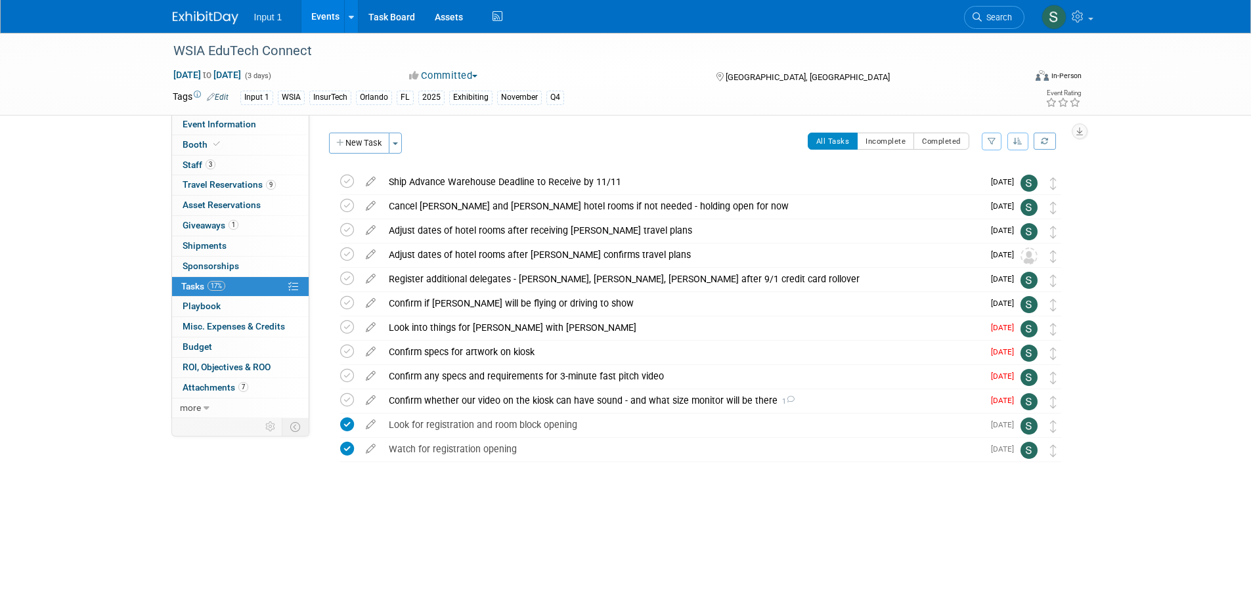
click at [1146, 298] on div "WSIA EduTech Connect Nov 12, 2025 to Nov 14, 2025 (3 days) Nov 12, 2025 to Nov …" at bounding box center [625, 288] width 1251 height 510
click at [1117, 310] on div "WSIA EduTech Connect Nov 12, 2025 to Nov 14, 2025 (3 days) Nov 12, 2025 to Nov …" at bounding box center [625, 288] width 1251 height 510
click at [690, 501] on div "WSIA EduTech Connect Orlando, FL Nov 12, 2025 to Nov 14, 2025 (Going) Ship Adva…" at bounding box center [698, 342] width 744 height 345
click at [635, 466] on div at bounding box center [698, 475] width 744 height 26
click at [661, 485] on div at bounding box center [698, 475] width 744 height 26
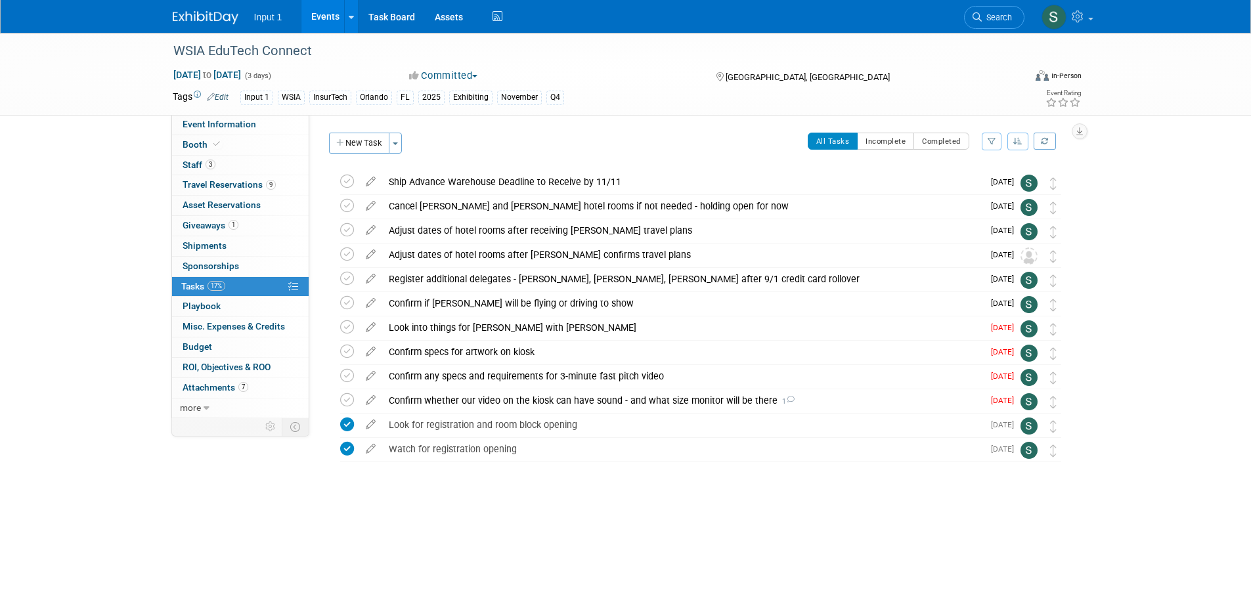
click at [582, 478] on div at bounding box center [698, 475] width 744 height 26
click at [576, 465] on div at bounding box center [698, 475] width 744 height 26
click at [786, 403] on icon at bounding box center [790, 399] width 9 height 7
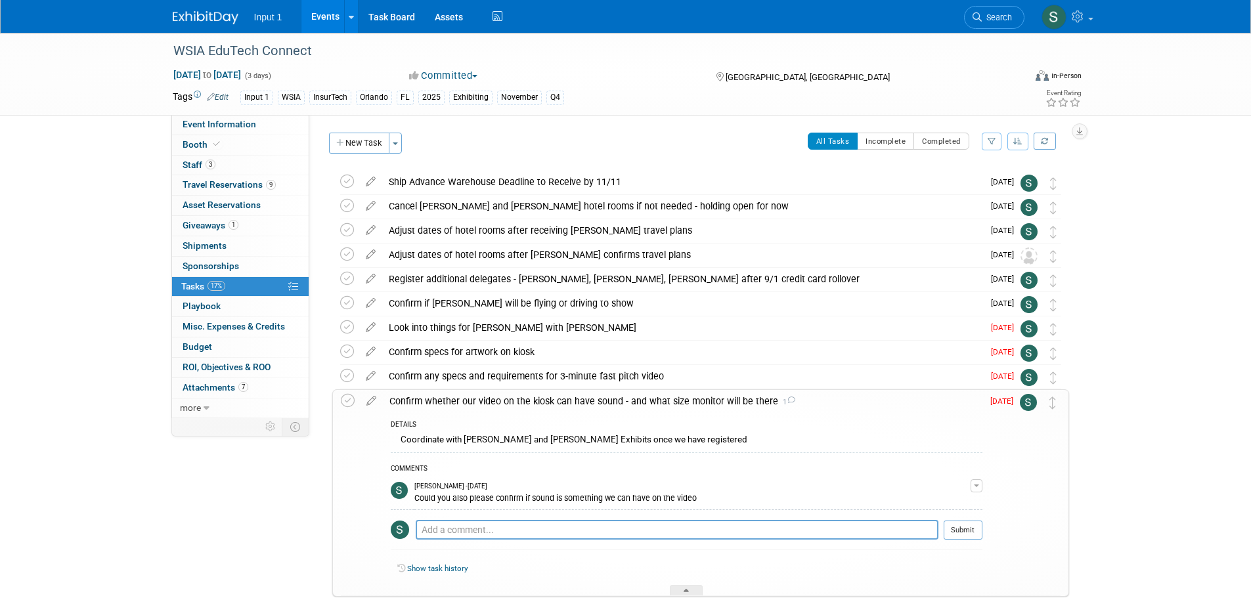
click at [787, 403] on icon at bounding box center [791, 400] width 9 height 7
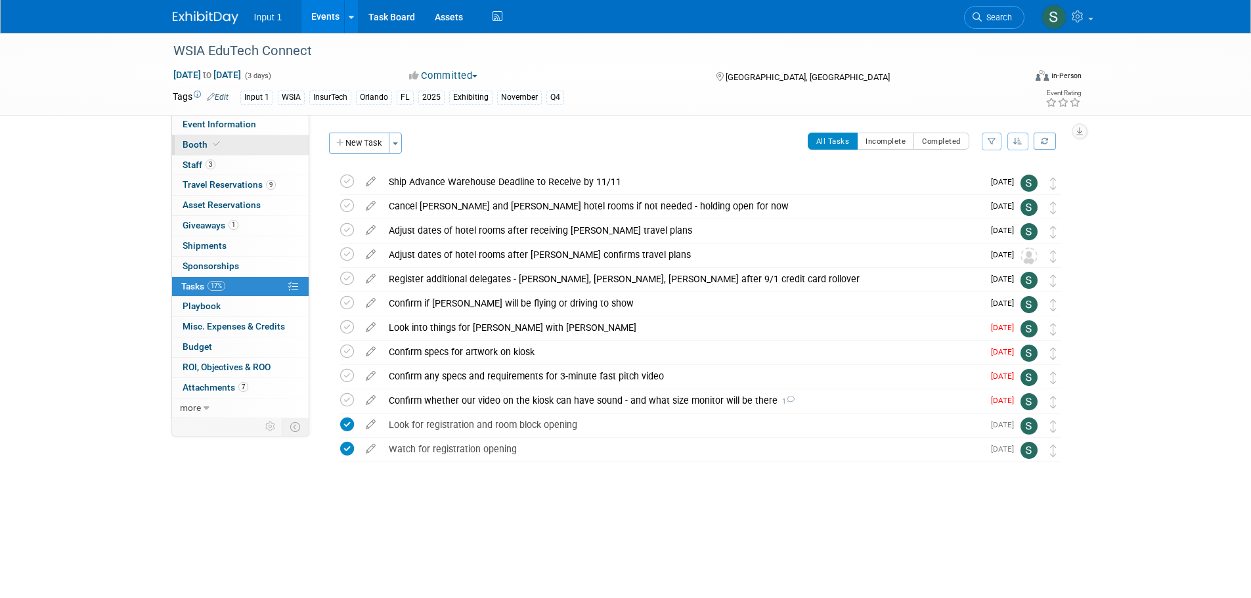
click at [202, 146] on span "Booth" at bounding box center [203, 144] width 40 height 11
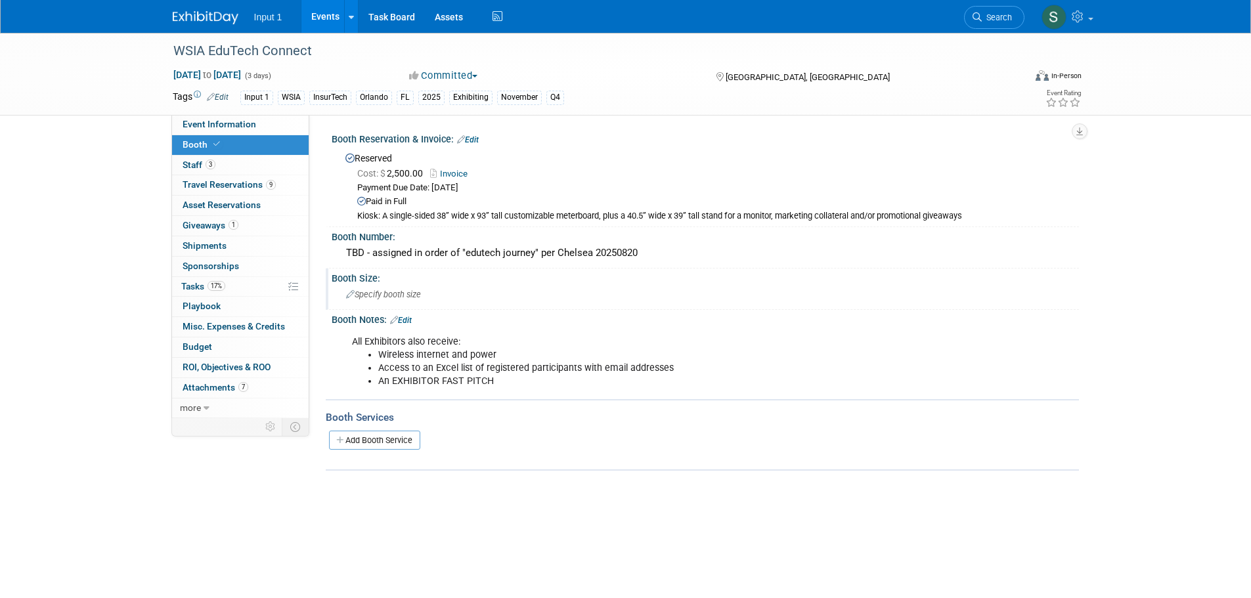
click at [649, 303] on div "Specify booth size" at bounding box center [706, 294] width 728 height 20
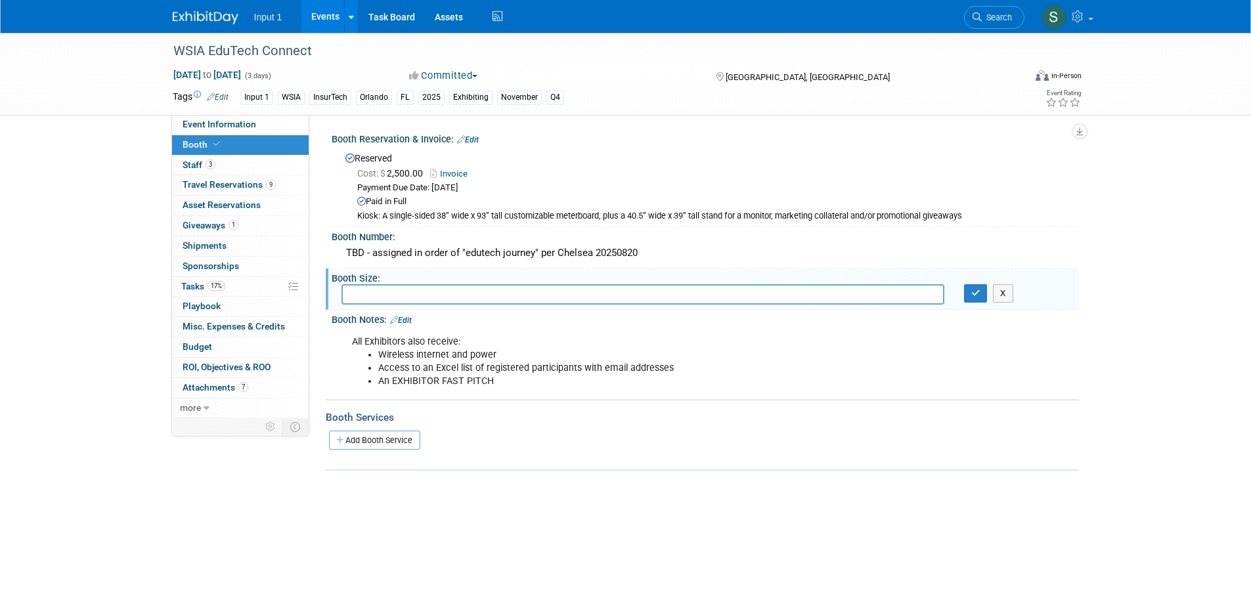
click at [760, 491] on div "WSIA EduTech Connect Nov 12, 2025 to Nov 14, 2025 (3 days) Nov 12, 2025 to Nov …" at bounding box center [625, 265] width 1251 height 464
click at [813, 399] on div "Booth Services Add Booth Service" at bounding box center [702, 435] width 753 height 72
click at [520, 380] on li "An EXHIBITOR FAST PITCH" at bounding box center [652, 381] width 549 height 13
drag, startPoint x: 506, startPoint y: 383, endPoint x: 379, endPoint y: 355, distance: 130.5
click at [380, 355] on ul "Wireless internet and power Access to an Excel list of registered participants …" at bounding box center [639, 368] width 575 height 39
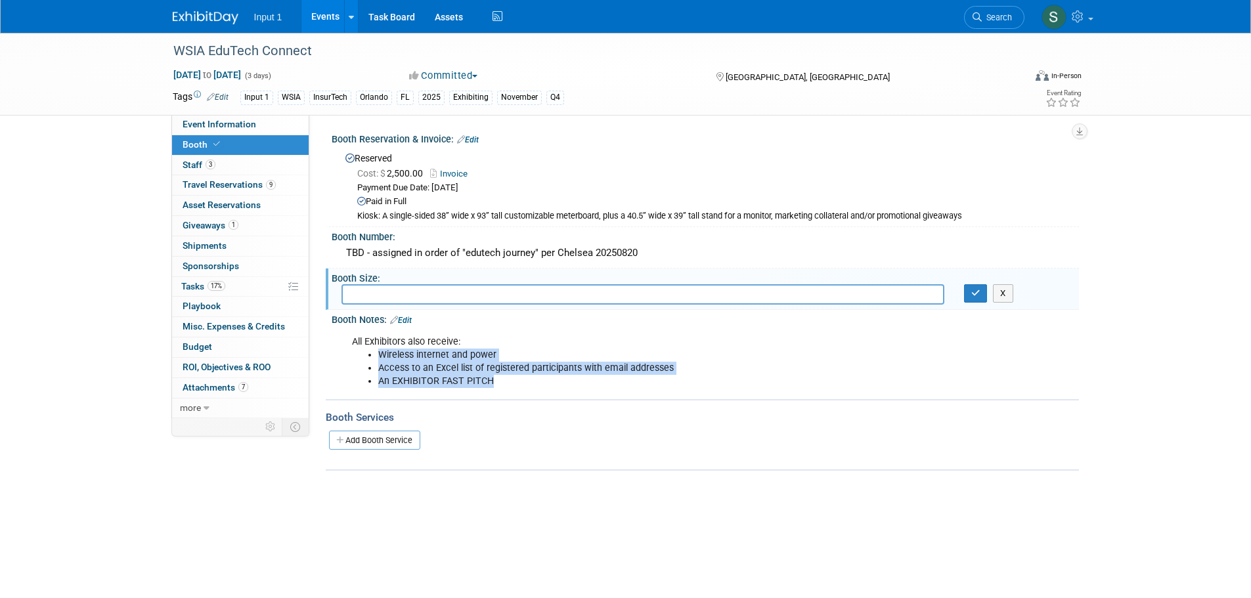
click at [493, 370] on li "Access to an Excel list of registered participants with email addresses" at bounding box center [652, 368] width 549 height 13
click at [774, 345] on div "All Exhibitors also receive: Wireless internet and power Access to an Excel lis…" at bounding box center [639, 362] width 592 height 66
click at [734, 336] on div "All Exhibitors also receive: Wireless internet and power Access to an Excel lis…" at bounding box center [639, 362] width 592 height 66
click at [667, 351] on li "Wireless internet and power" at bounding box center [652, 355] width 549 height 13
click at [774, 527] on body "Input 1 Events Add Event Bulk Upload Events Shareable Event Boards Recently Vie…" at bounding box center [625, 299] width 1251 height 598
